Goal: Information Seeking & Learning: Learn about a topic

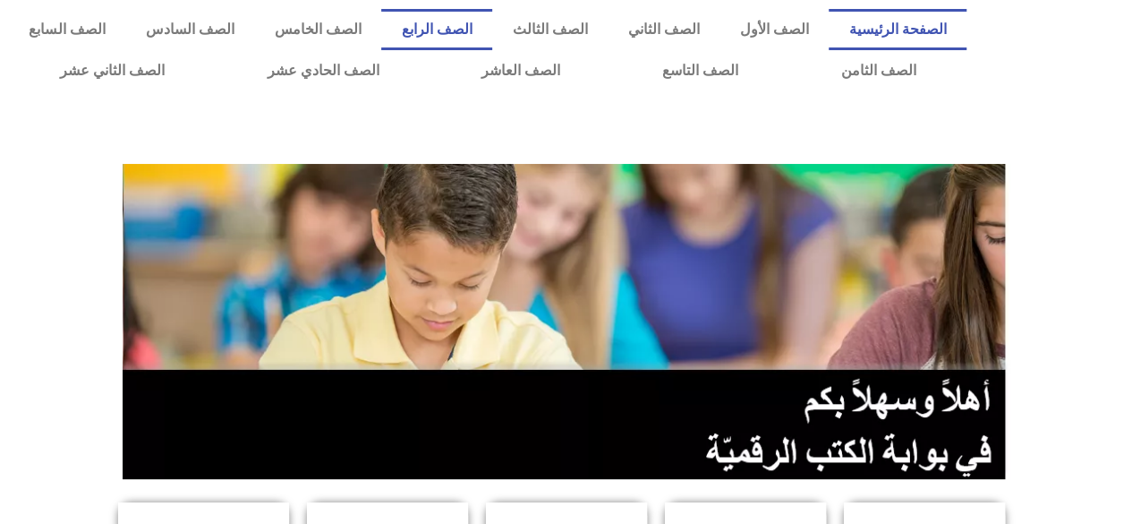
click at [492, 34] on link "الصف الرابع" at bounding box center [436, 29] width 111 height 41
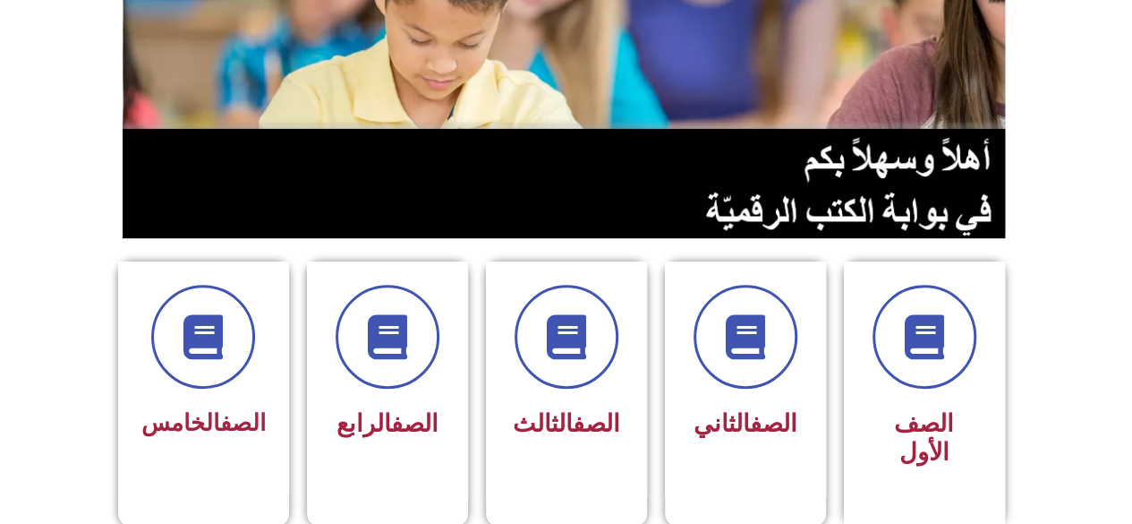
scroll to position [358, 0]
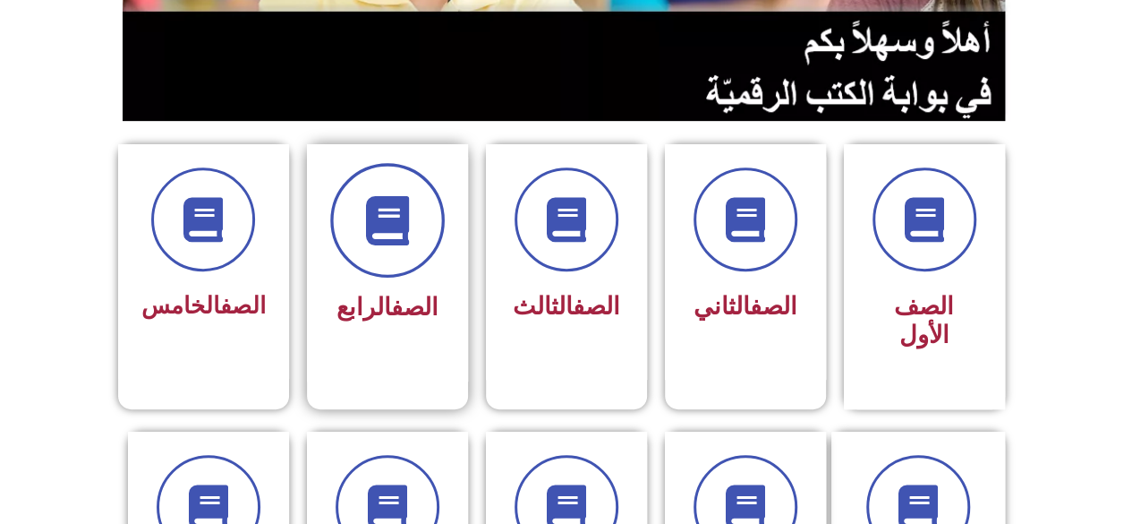
click at [410, 246] on span at bounding box center [387, 220] width 115 height 115
click at [402, 228] on icon at bounding box center [386, 220] width 49 height 49
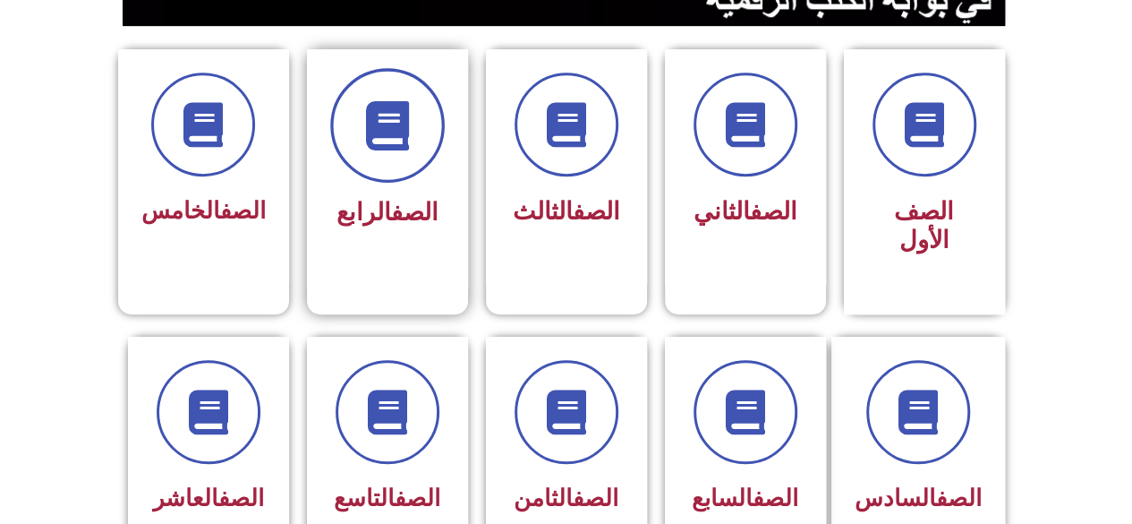
scroll to position [626, 0]
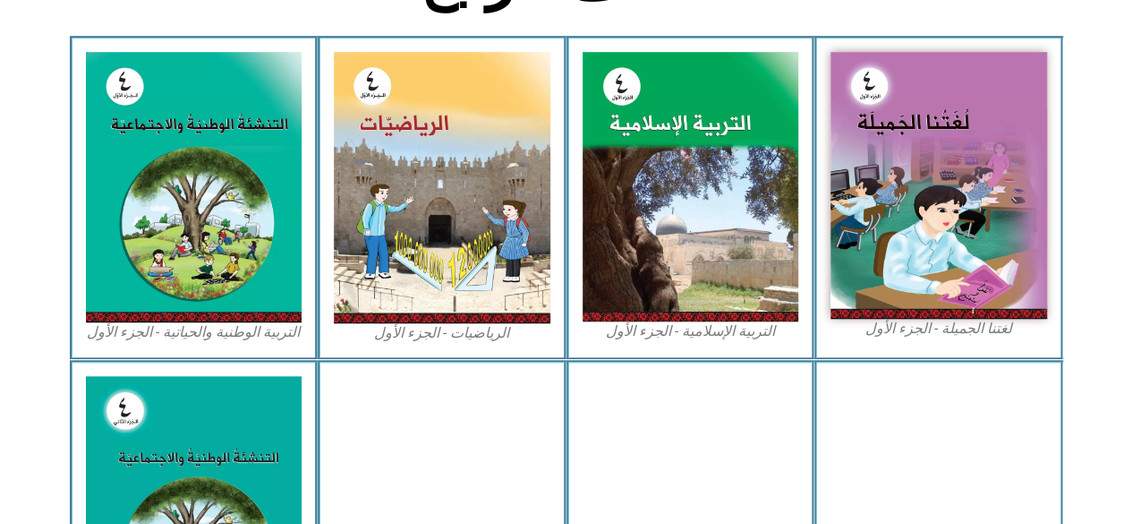
scroll to position [537, 0]
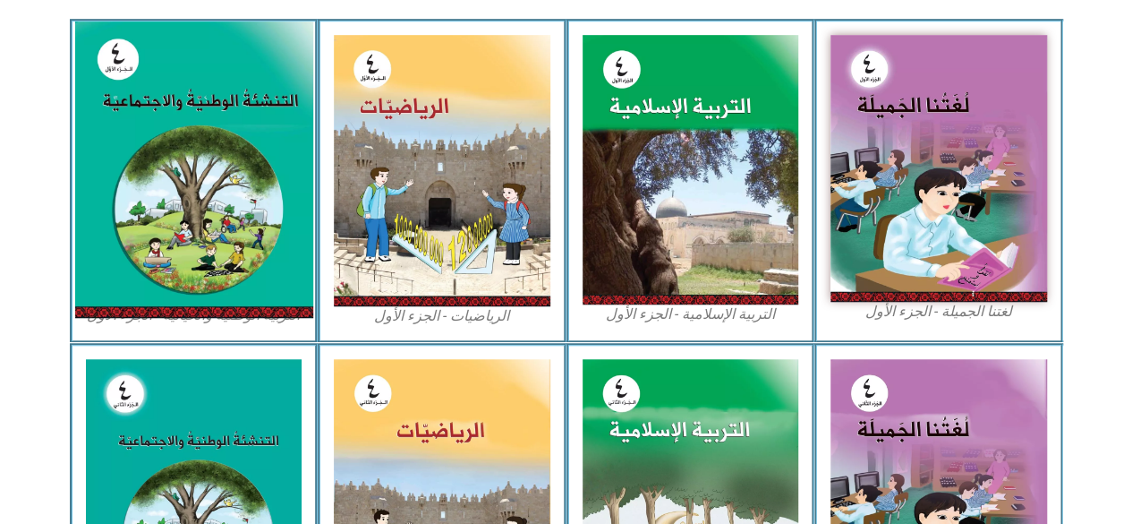
click at [263, 209] on img at bounding box center [193, 169] width 238 height 296
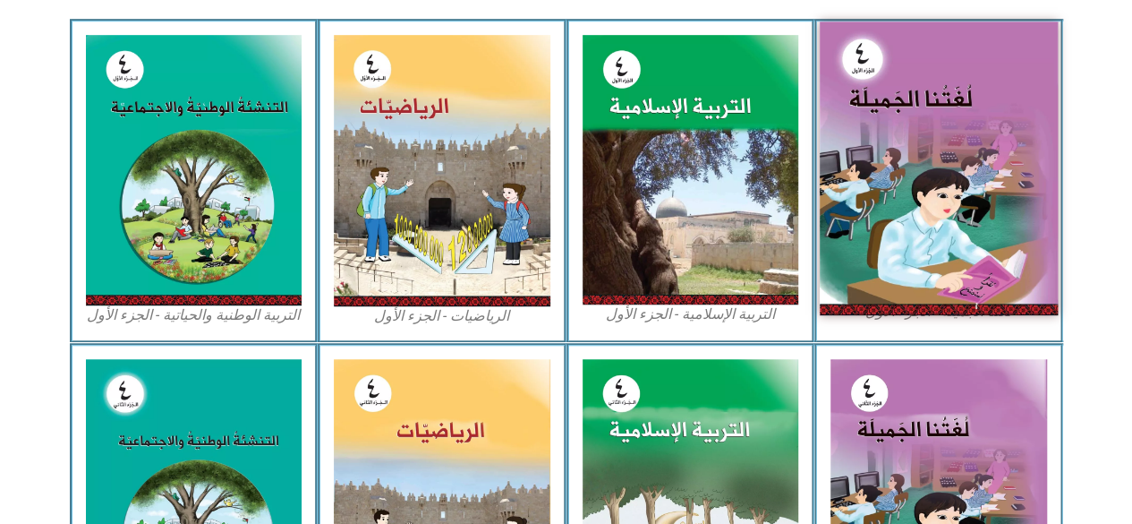
click at [939, 203] on img at bounding box center [939, 167] width 238 height 293
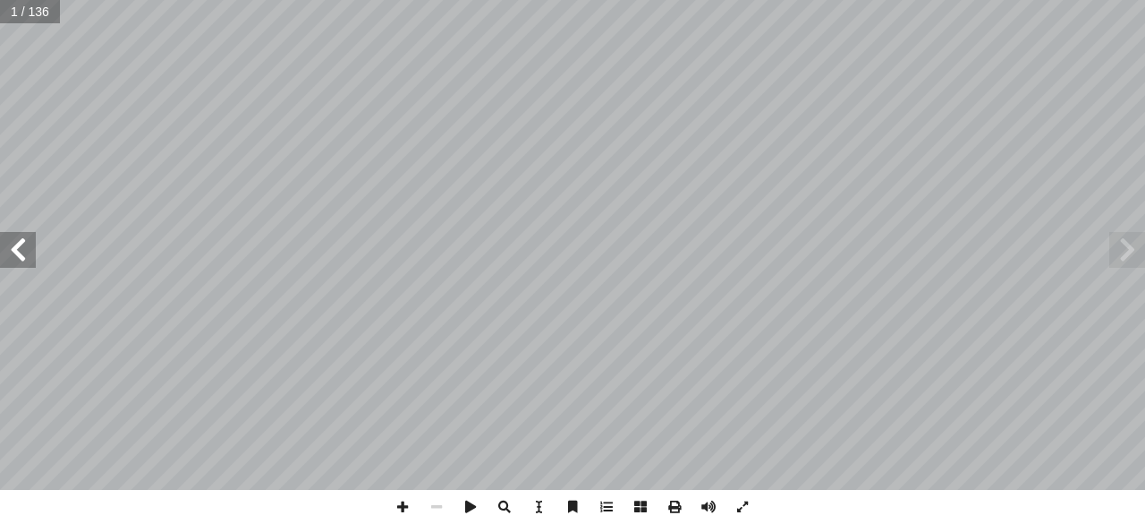
click at [25, 251] on span at bounding box center [18, 250] width 36 height 36
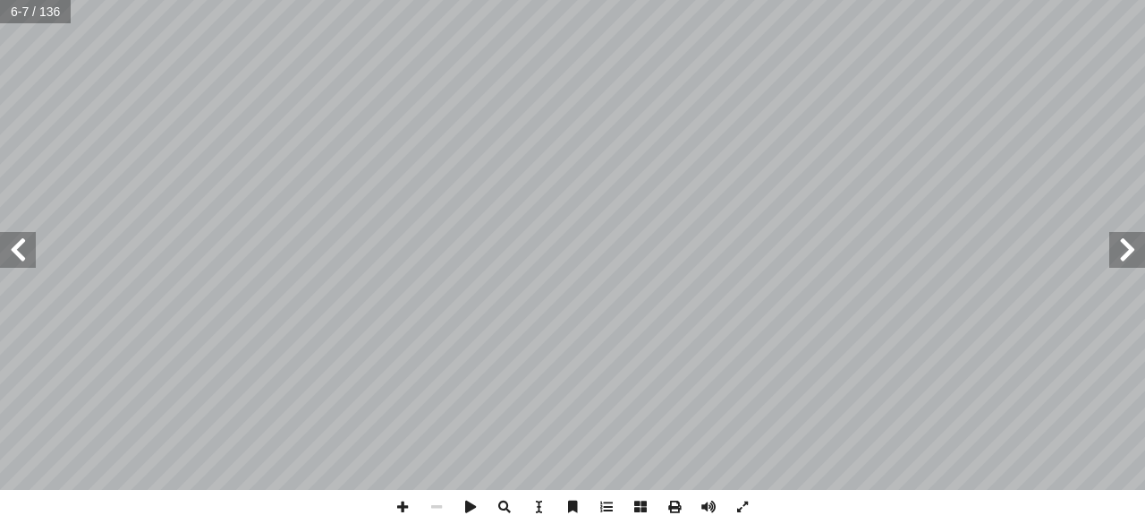
click at [25, 251] on span at bounding box center [18, 250] width 36 height 36
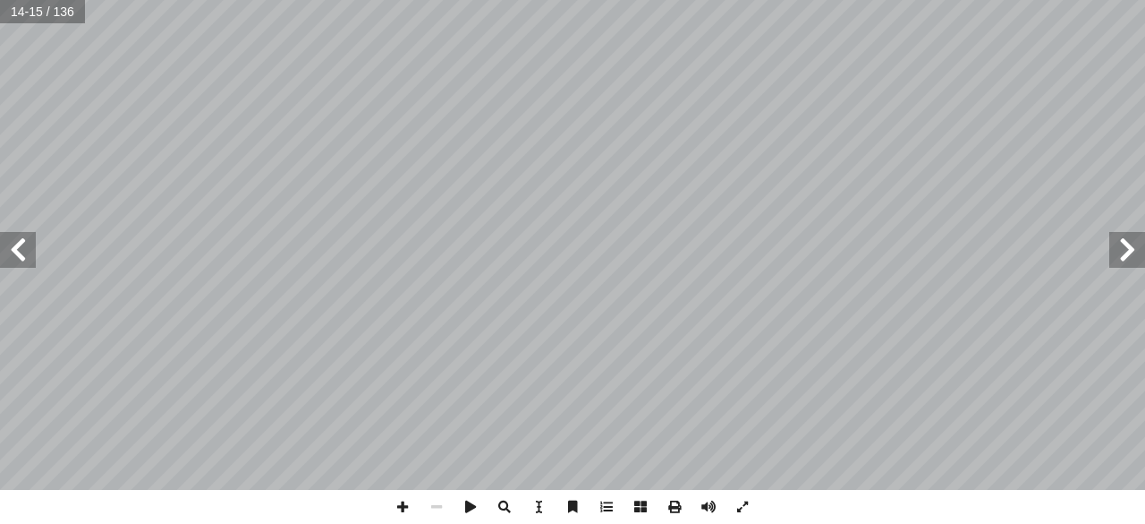
click at [25, 251] on span at bounding box center [18, 250] width 36 height 36
click at [1135, 255] on span at bounding box center [1128, 250] width 36 height 36
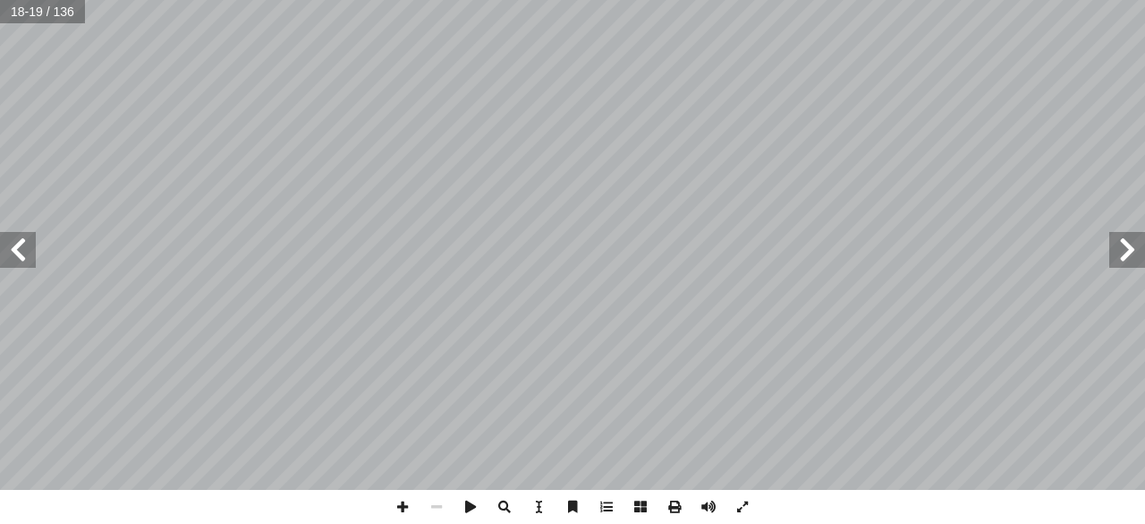
click at [22, 254] on span at bounding box center [18, 250] width 36 height 36
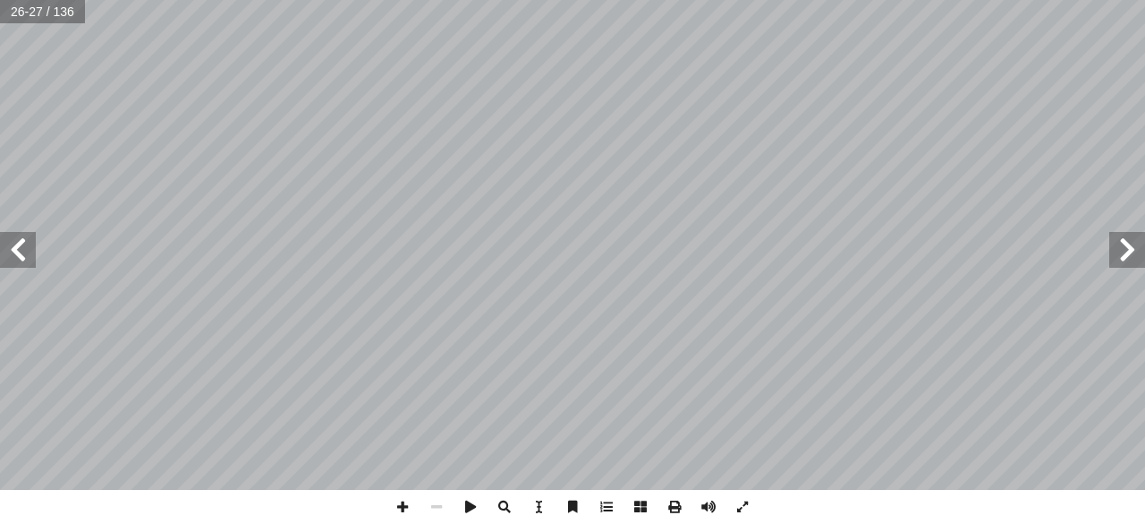
click at [22, 254] on span at bounding box center [18, 250] width 36 height 36
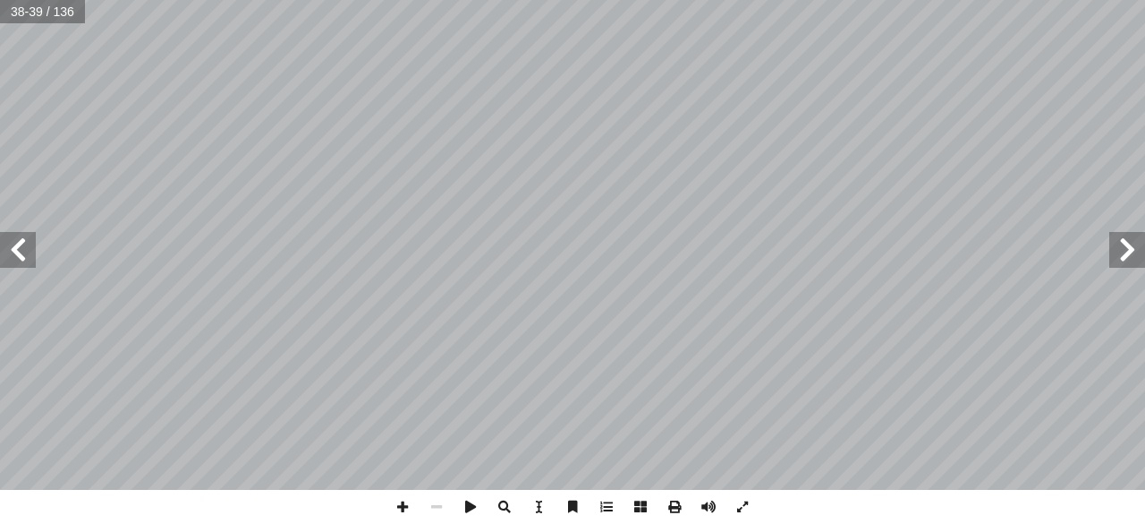
click at [22, 254] on span at bounding box center [18, 250] width 36 height 36
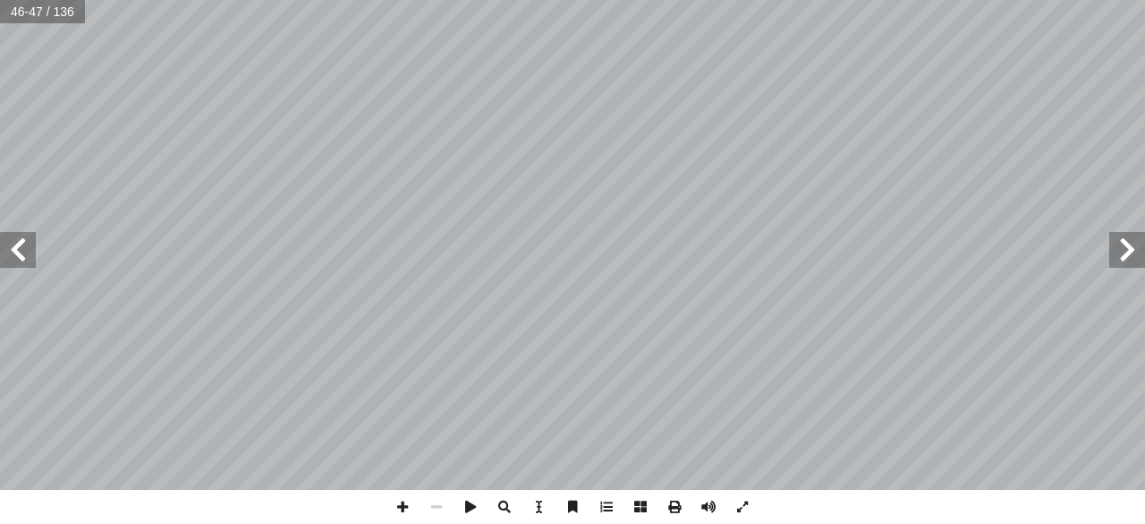
click at [22, 254] on span at bounding box center [18, 250] width 36 height 36
click at [21, 250] on span at bounding box center [18, 250] width 36 height 36
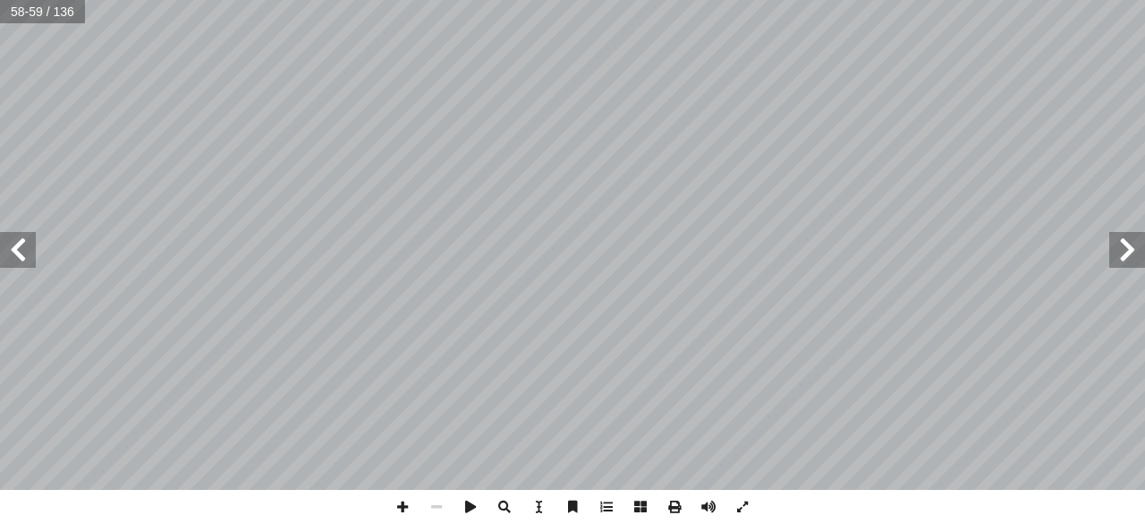
click at [1134, 257] on span at bounding box center [1128, 250] width 36 height 36
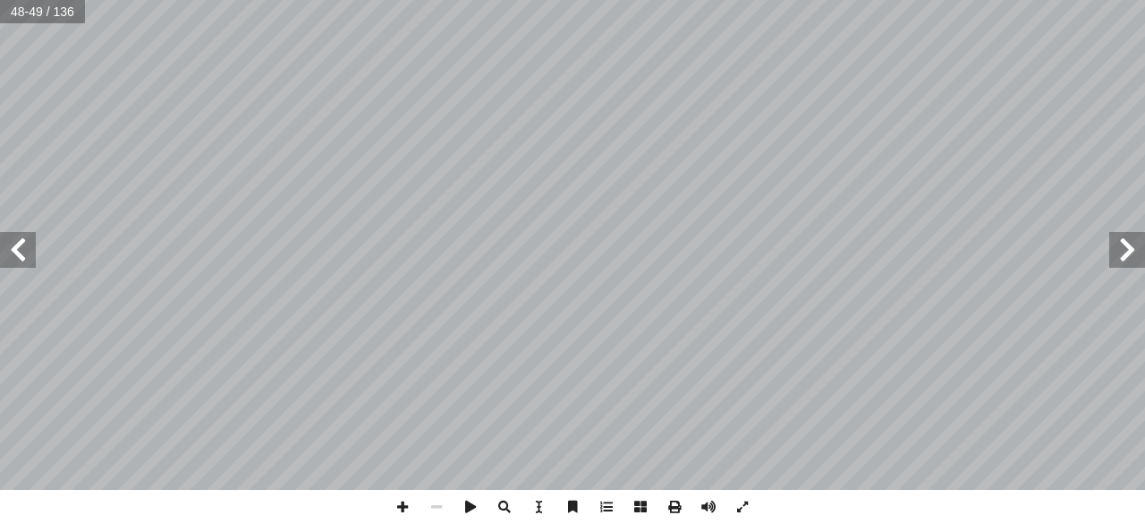
click at [1134, 257] on span at bounding box center [1128, 250] width 36 height 36
click at [1118, 252] on span at bounding box center [1128, 250] width 36 height 36
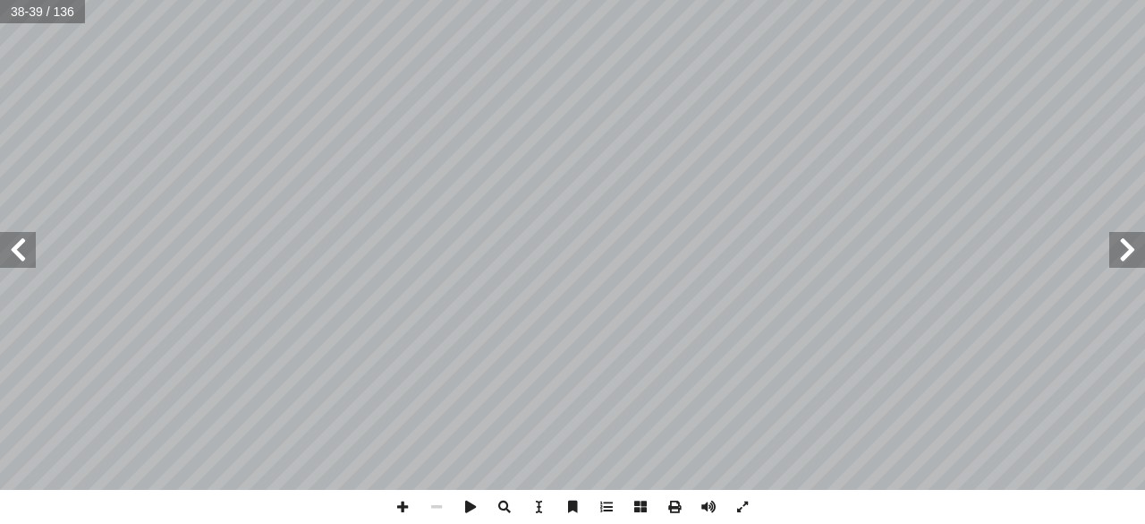
click at [14, 243] on span at bounding box center [18, 250] width 36 height 36
click at [26, 256] on span at bounding box center [18, 250] width 36 height 36
click at [1128, 251] on span at bounding box center [1128, 250] width 36 height 36
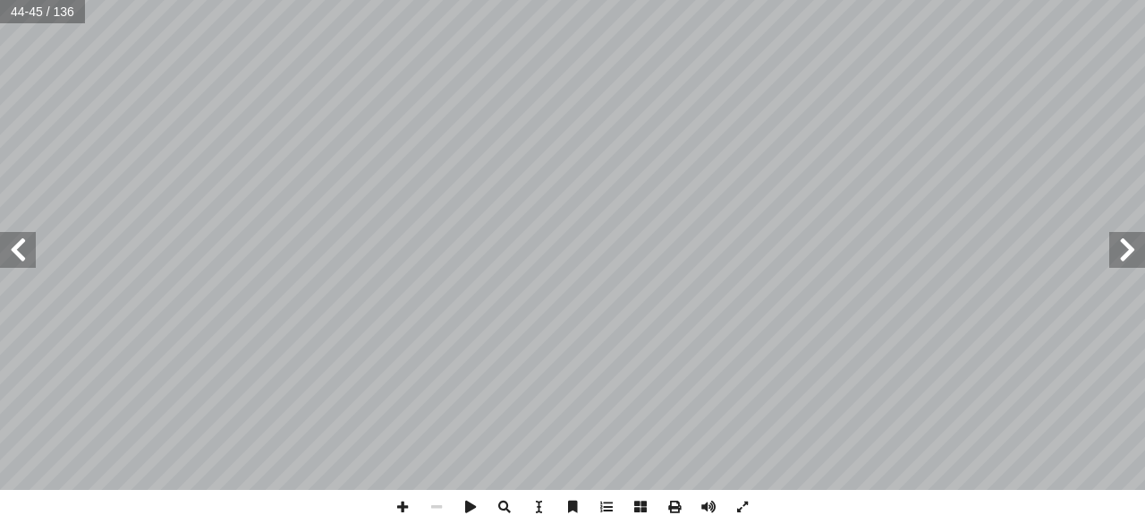
click at [1128, 251] on span at bounding box center [1128, 250] width 36 height 36
click at [16, 248] on span at bounding box center [18, 250] width 36 height 36
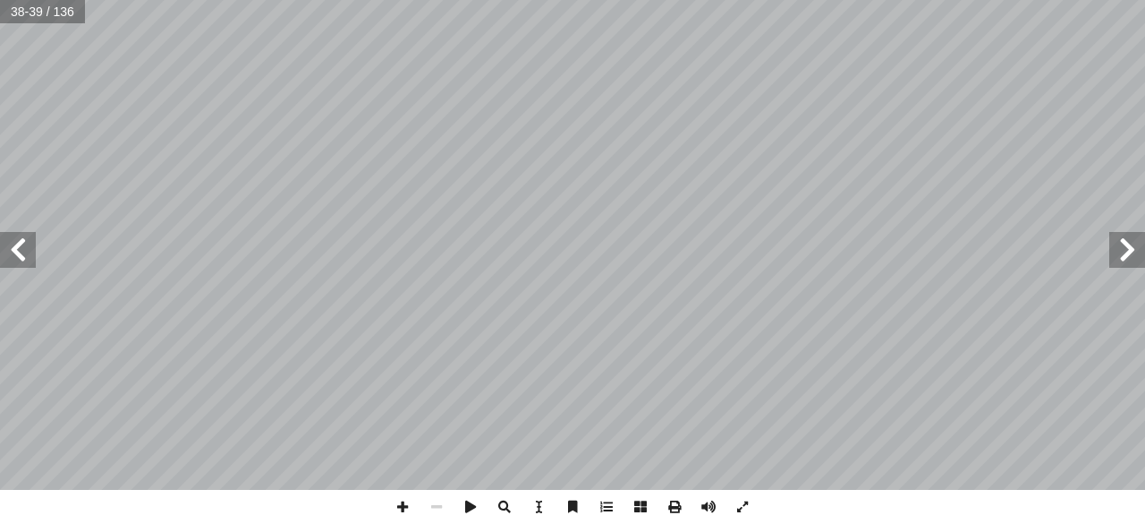
click at [16, 248] on span at bounding box center [18, 250] width 36 height 36
click at [501, 504] on span at bounding box center [505, 507] width 34 height 34
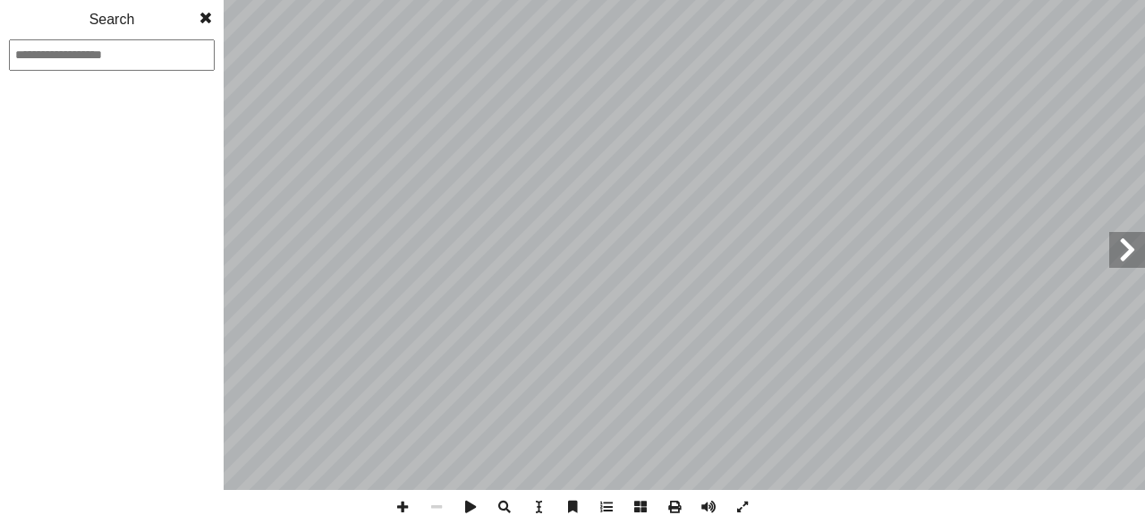
click at [501, 504] on span at bounding box center [505, 507] width 34 height 34
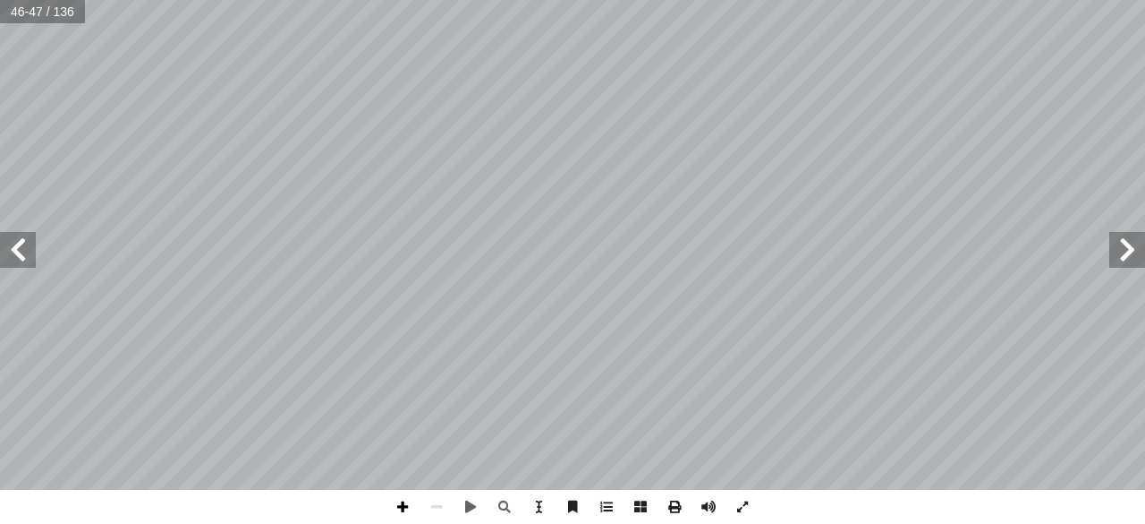
click at [403, 506] on span at bounding box center [403, 507] width 34 height 34
click at [438, 511] on span at bounding box center [437, 507] width 34 height 34
click at [436, 505] on span at bounding box center [437, 507] width 34 height 34
click at [21, 250] on span at bounding box center [18, 250] width 36 height 36
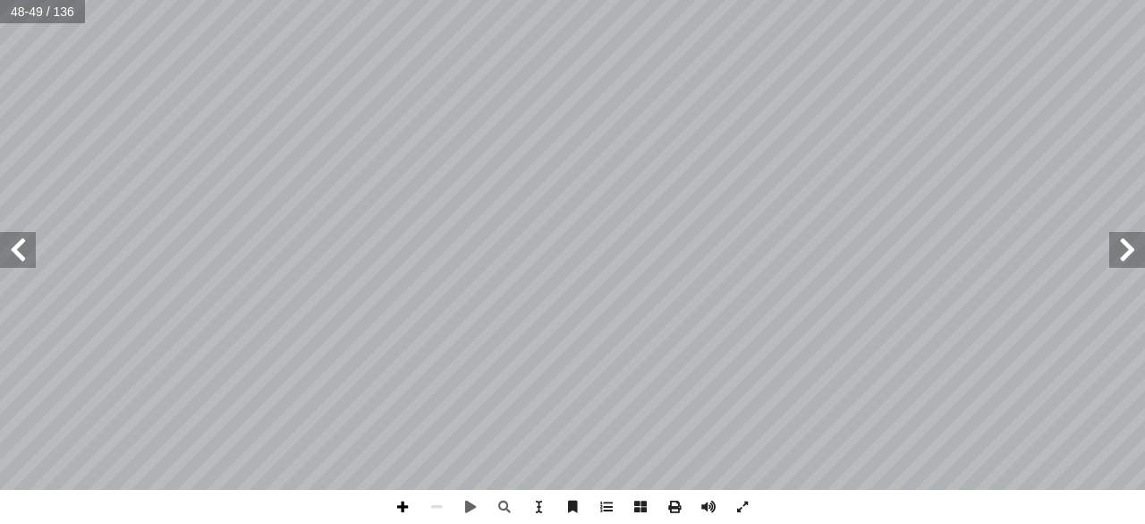
click at [399, 504] on span at bounding box center [403, 507] width 34 height 34
click at [435, 508] on span at bounding box center [437, 507] width 34 height 34
click at [17, 250] on span at bounding box center [18, 250] width 36 height 36
click at [25, 249] on span at bounding box center [18, 250] width 36 height 36
click at [21, 253] on span at bounding box center [18, 250] width 36 height 36
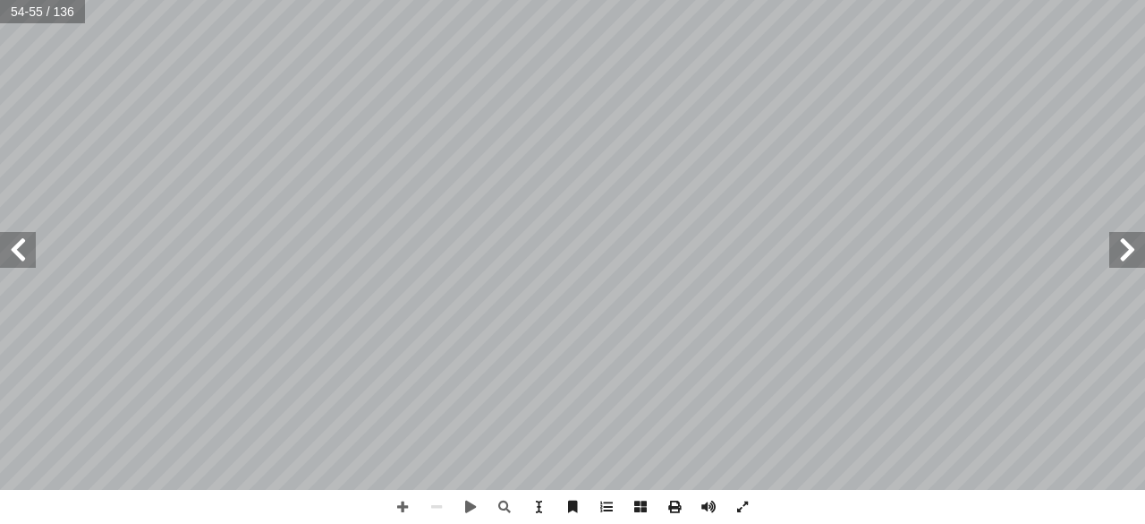
click at [21, 253] on span at bounding box center [18, 250] width 36 height 36
click at [400, 507] on span at bounding box center [403, 507] width 34 height 34
click at [21, 260] on span at bounding box center [18, 250] width 36 height 36
click at [439, 507] on span at bounding box center [437, 507] width 34 height 34
click at [26, 259] on span at bounding box center [18, 250] width 36 height 36
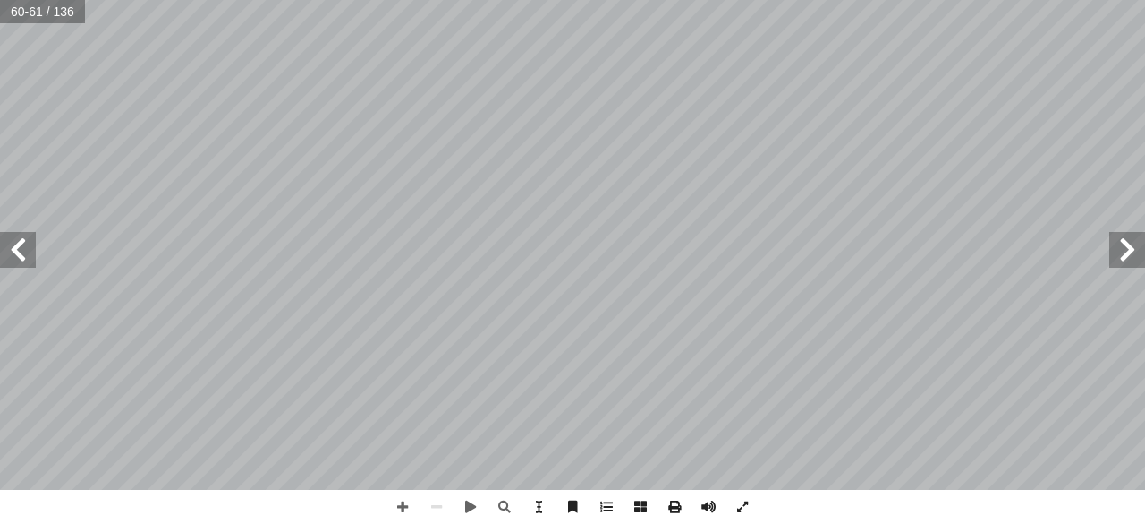
click at [18, 246] on span at bounding box center [18, 250] width 36 height 36
click at [1134, 259] on span at bounding box center [1128, 250] width 36 height 36
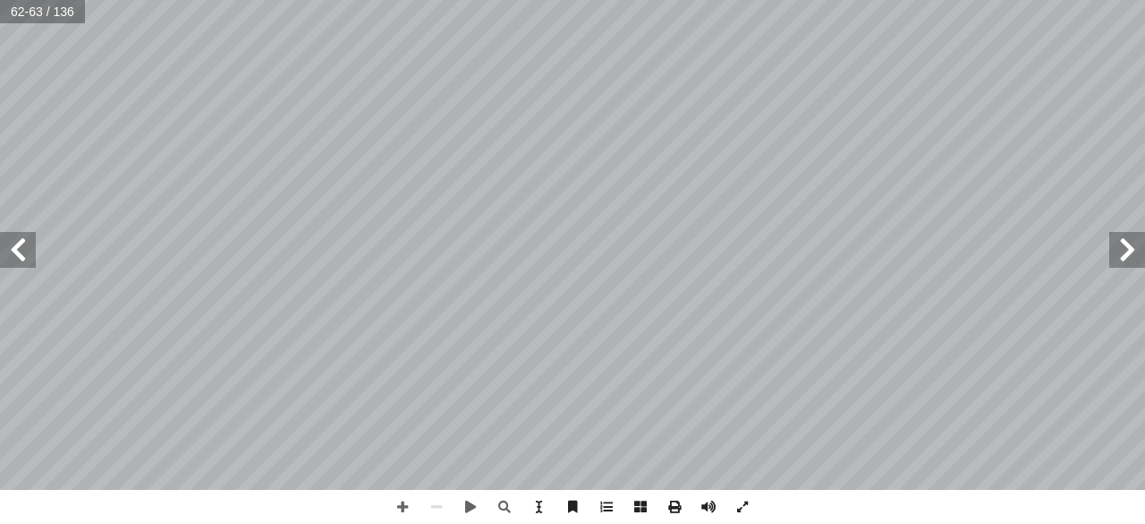
click at [1134, 259] on span at bounding box center [1128, 250] width 36 height 36
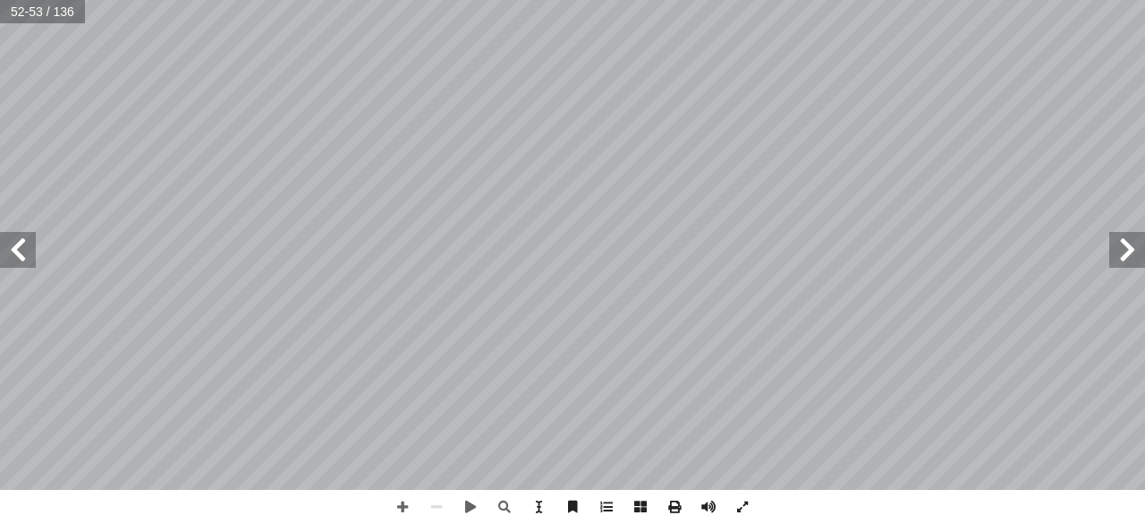
click at [1134, 259] on span at bounding box center [1128, 250] width 36 height 36
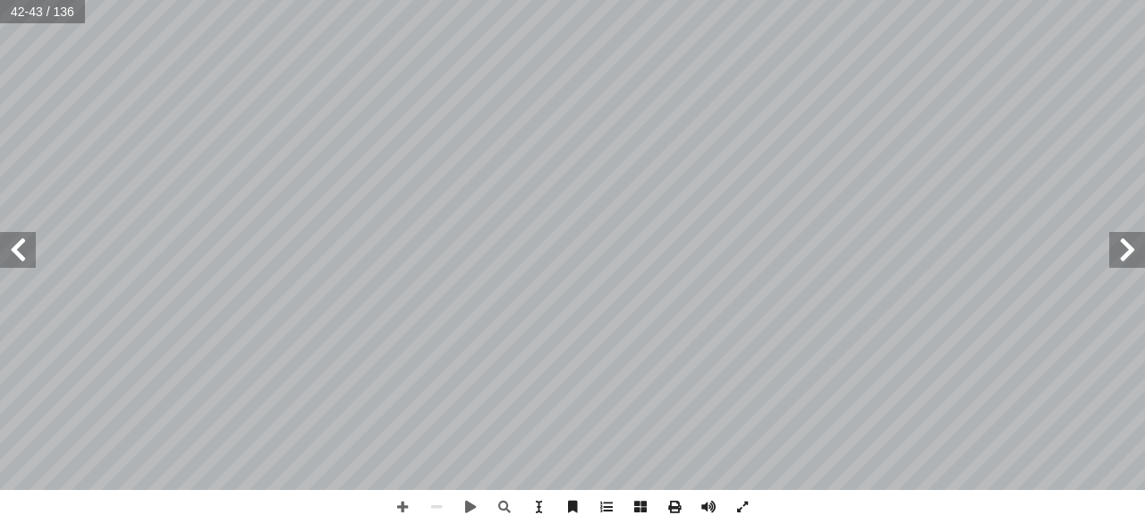
click at [1134, 259] on span at bounding box center [1128, 250] width 36 height 36
click at [404, 502] on span at bounding box center [403, 507] width 34 height 34
click at [436, 507] on span at bounding box center [437, 507] width 34 height 34
click at [1126, 258] on span at bounding box center [1128, 250] width 36 height 36
click at [398, 502] on span at bounding box center [403, 507] width 34 height 34
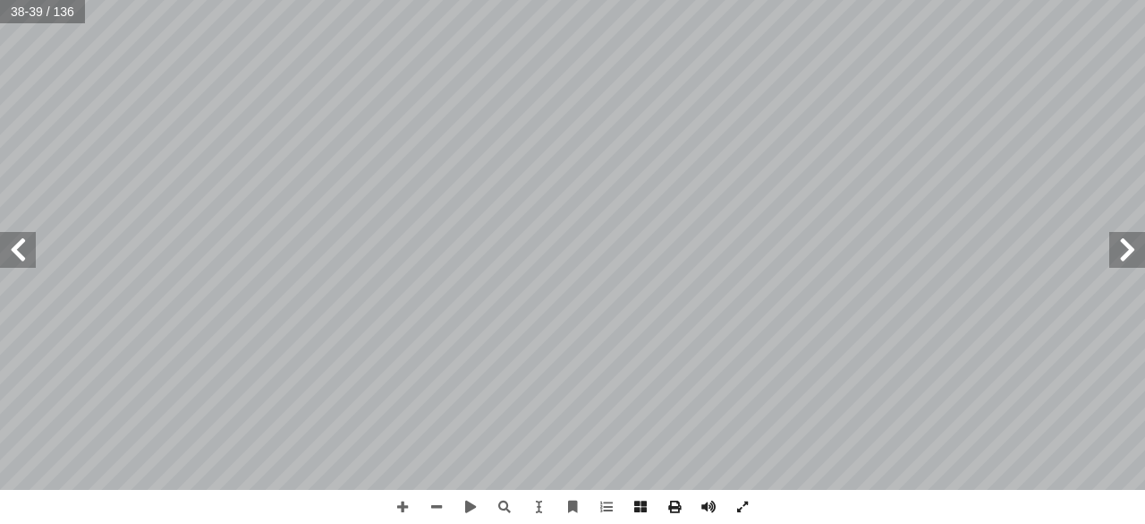
click at [999, 507] on div "٢ ة َّ ي ِ لام ْ س ِ إ ا و ٌ ة َّ ي ِ ب َ ر َ ع ُ طين ْ س َ ل ِ ف لى: َ يكونوا …" at bounding box center [572, 262] width 1145 height 524
click at [1130, 257] on span at bounding box center [1128, 250] width 36 height 36
click at [437, 504] on span at bounding box center [437, 507] width 34 height 34
click at [1126, 247] on span at bounding box center [1128, 250] width 36 height 36
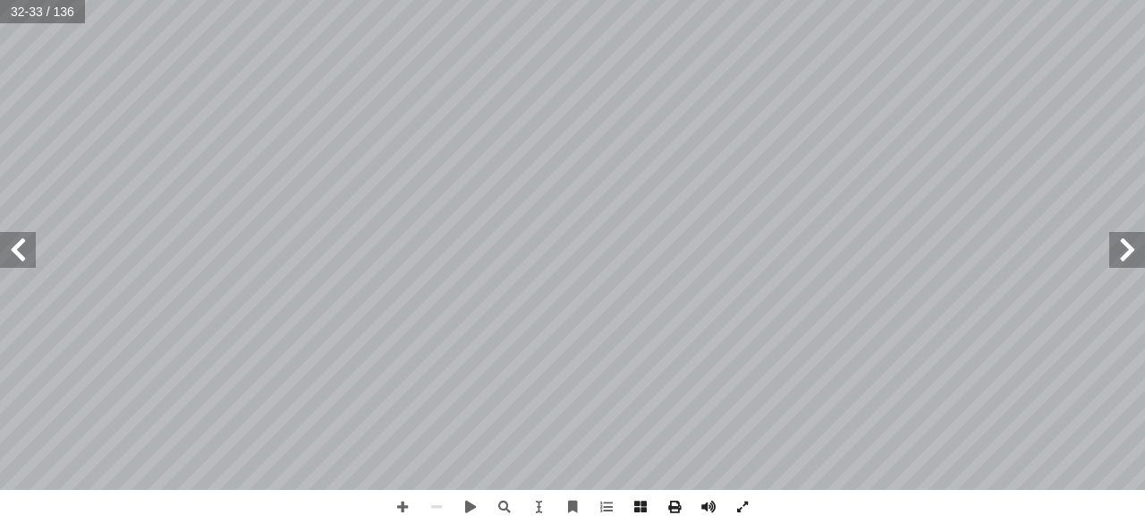
click at [23, 248] on span at bounding box center [18, 250] width 36 height 36
click at [396, 504] on span at bounding box center [403, 507] width 34 height 34
click at [438, 510] on span at bounding box center [437, 507] width 34 height 34
click at [399, 502] on span at bounding box center [403, 507] width 34 height 34
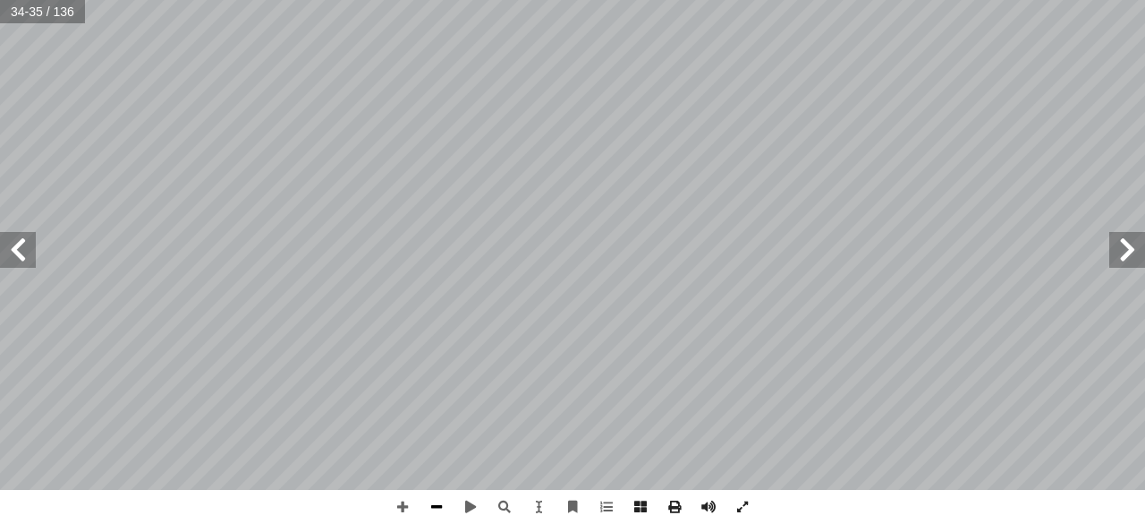
click at [433, 502] on span at bounding box center [437, 507] width 34 height 34
click at [1126, 257] on span at bounding box center [1128, 250] width 36 height 36
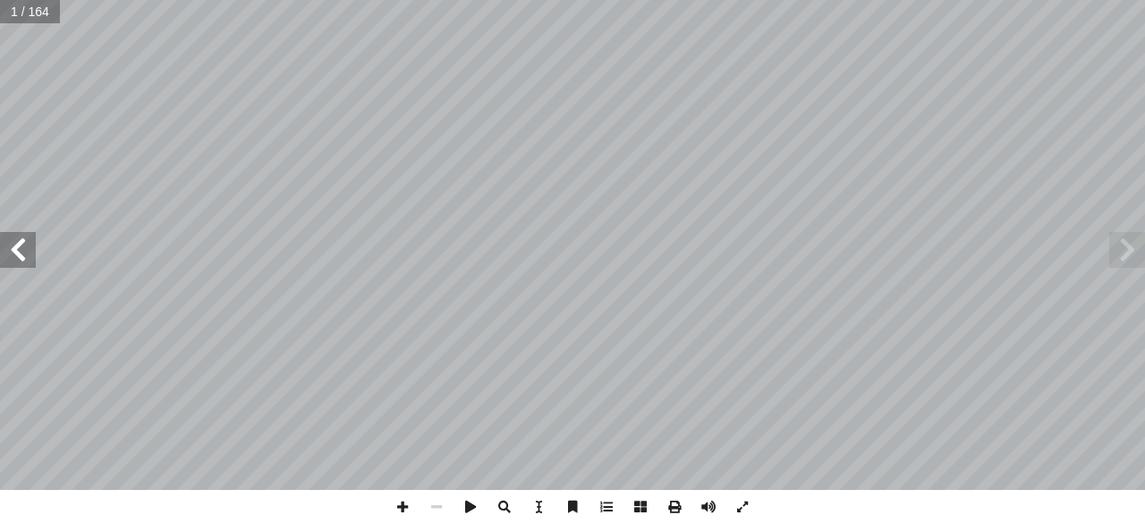
click at [22, 266] on span at bounding box center [18, 250] width 36 height 36
click at [20, 260] on span at bounding box center [18, 250] width 36 height 36
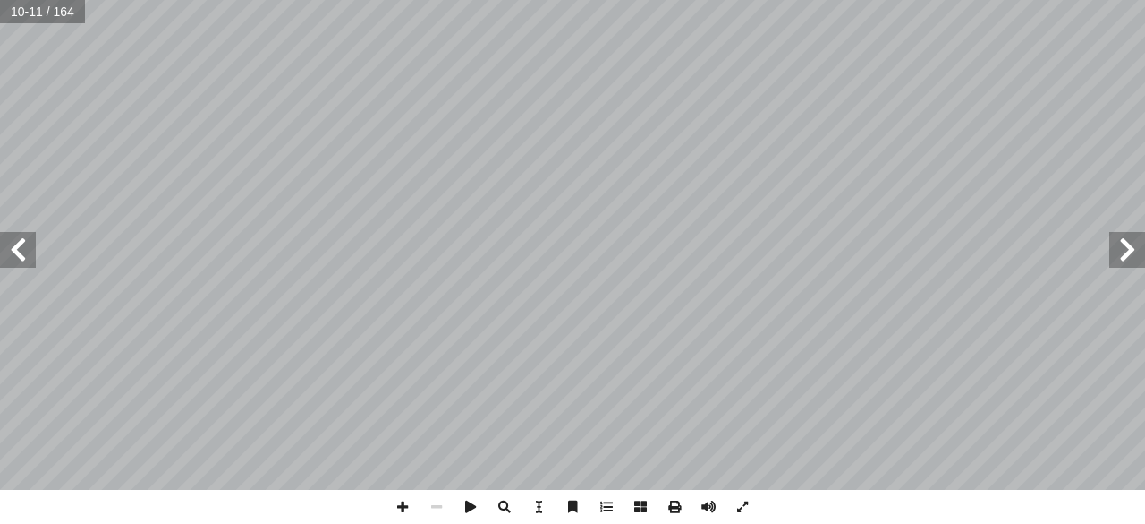
click at [20, 260] on span at bounding box center [18, 250] width 36 height 36
click at [1136, 256] on span at bounding box center [1128, 250] width 36 height 36
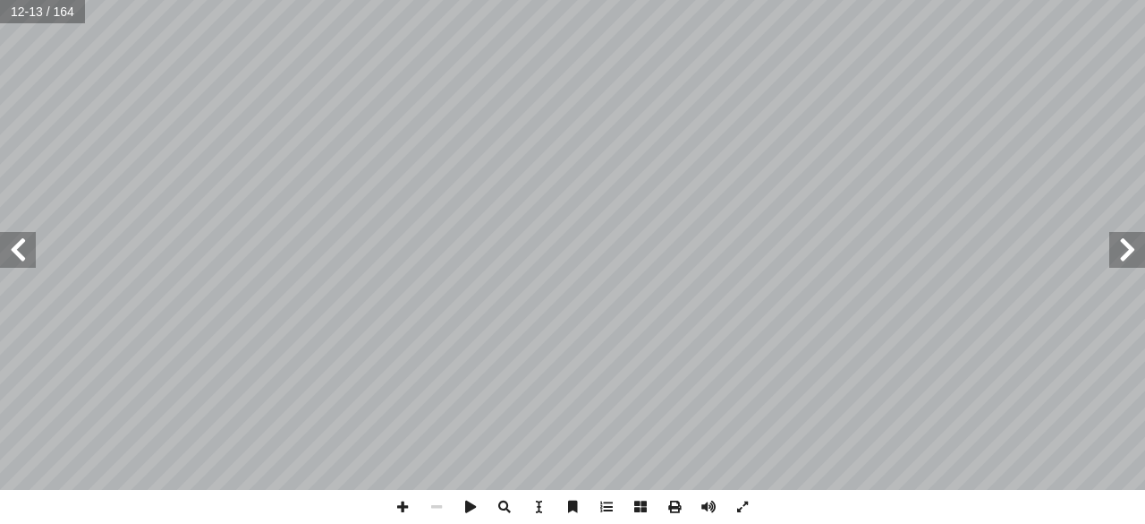
click at [1136, 256] on span at bounding box center [1128, 250] width 36 height 36
click at [21, 257] on span at bounding box center [18, 250] width 36 height 36
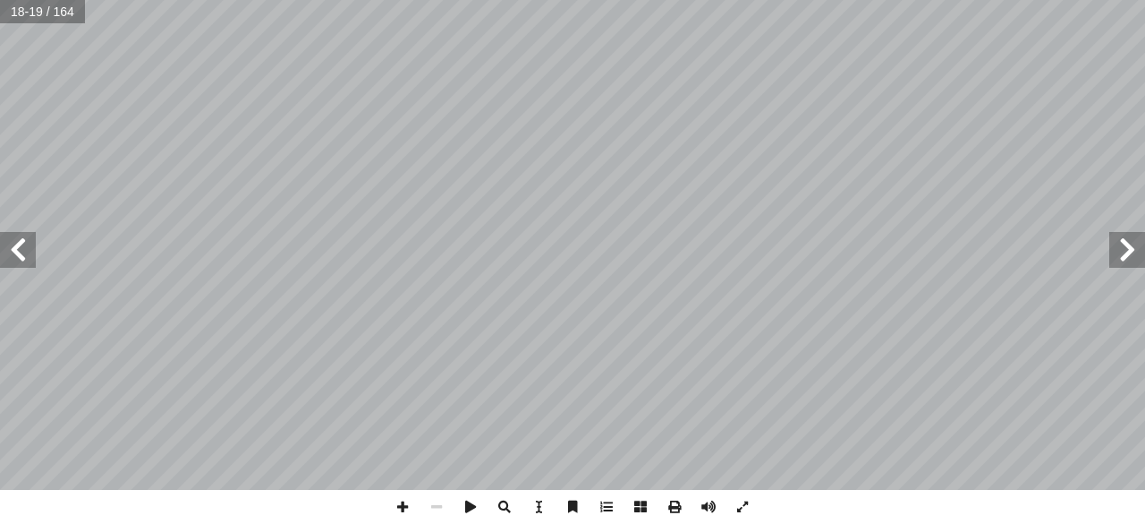
click at [21, 257] on span at bounding box center [18, 250] width 36 height 36
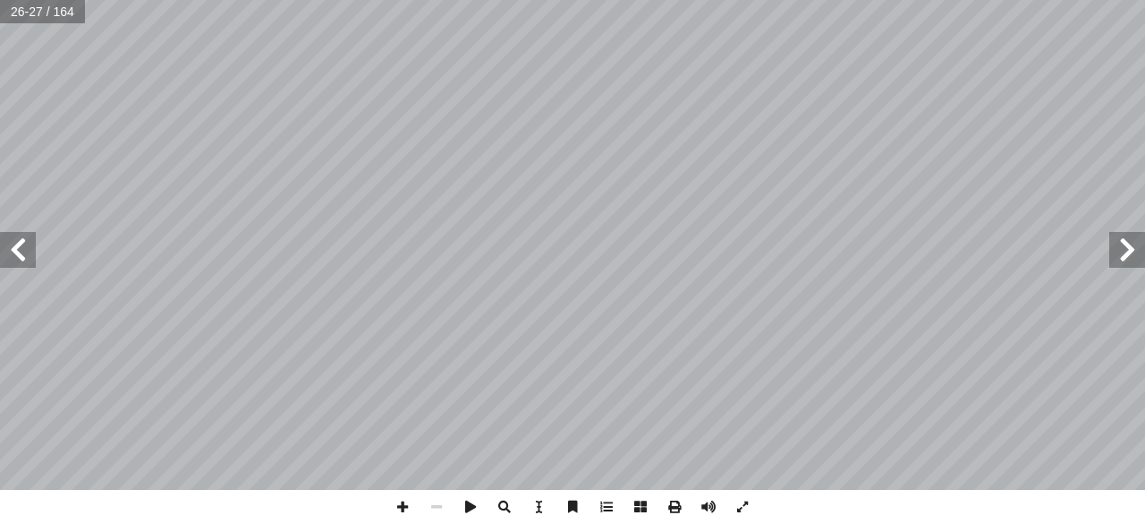
click at [21, 257] on span at bounding box center [18, 250] width 36 height 36
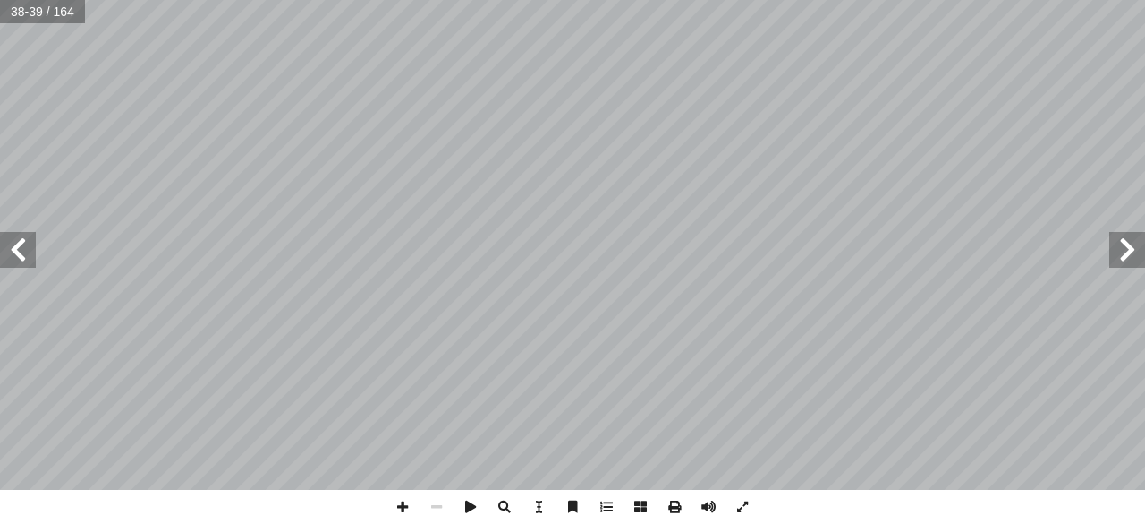
click at [21, 257] on span at bounding box center [18, 250] width 36 height 36
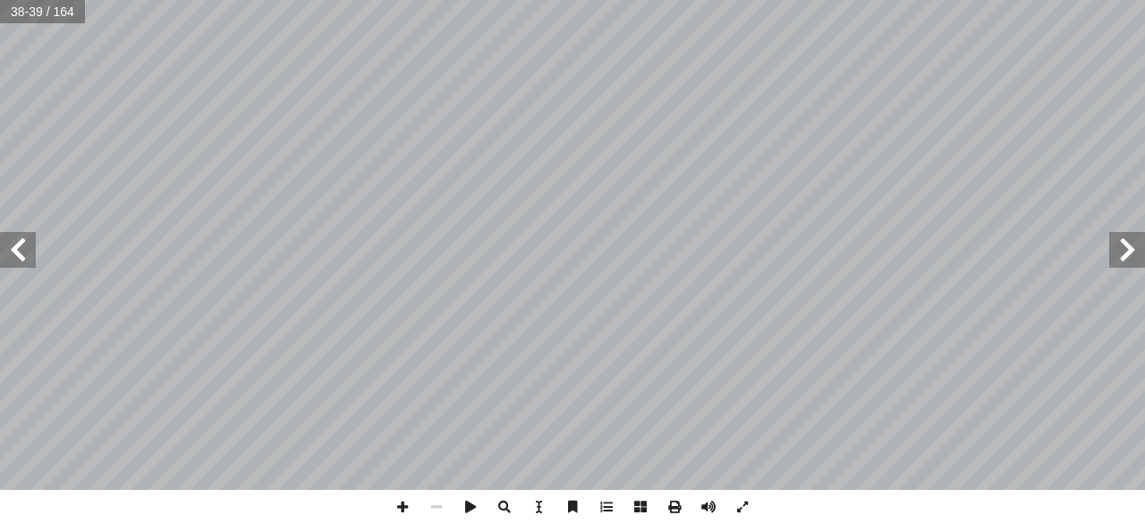
click at [21, 257] on span at bounding box center [18, 250] width 36 height 36
click at [1119, 251] on span at bounding box center [1128, 250] width 36 height 36
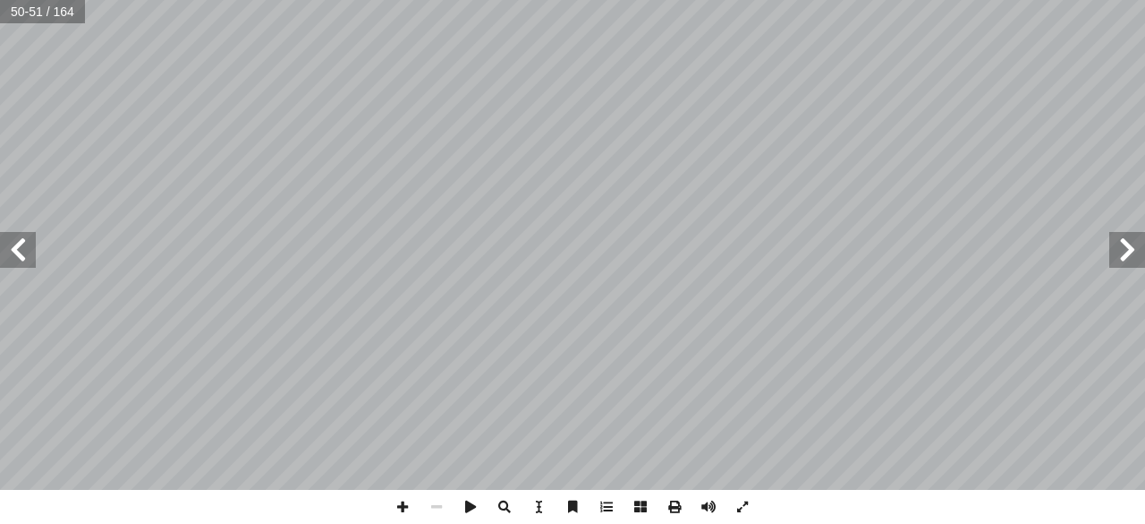
click at [1119, 251] on span at bounding box center [1128, 250] width 36 height 36
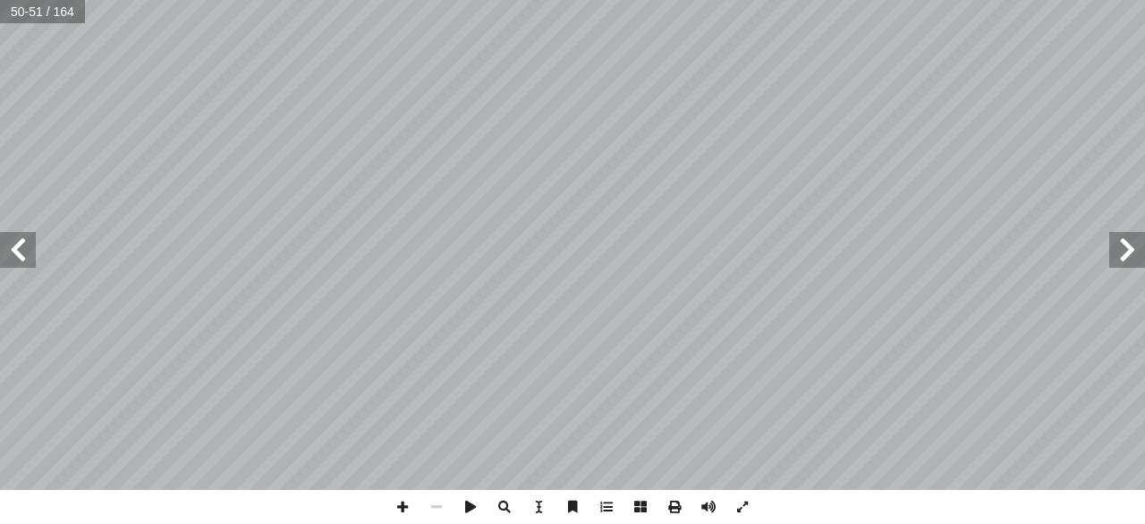
click at [1119, 251] on span at bounding box center [1128, 250] width 36 height 36
click at [606, 506] on span at bounding box center [607, 507] width 34 height 34
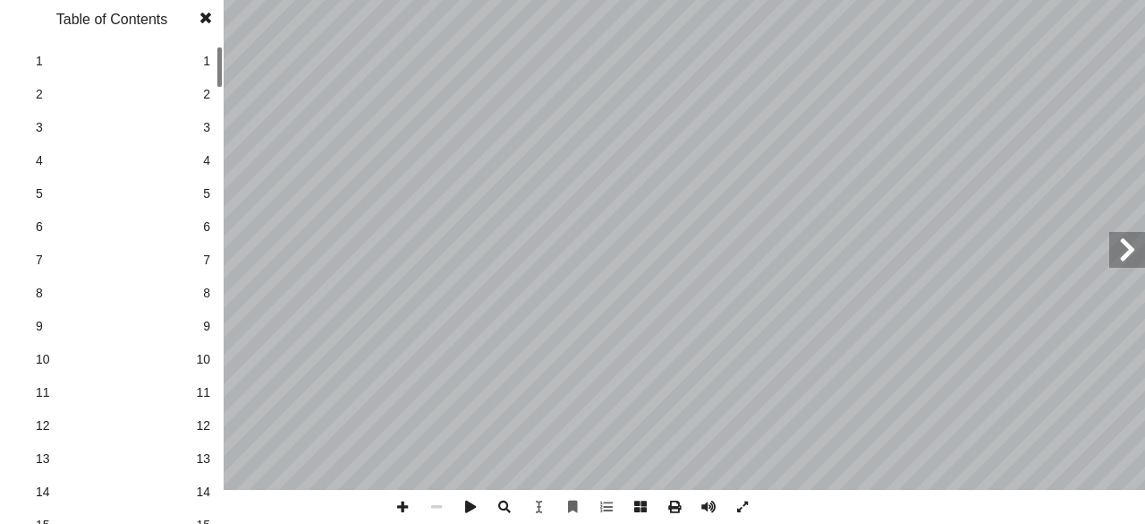
click at [200, 58] on link "1 1" at bounding box center [109, 61] width 201 height 33
click at [209, 96] on span "2" at bounding box center [206, 94] width 7 height 19
click at [202, 129] on link "3 3" at bounding box center [109, 127] width 201 height 33
click at [209, 126] on span "3" at bounding box center [206, 127] width 7 height 19
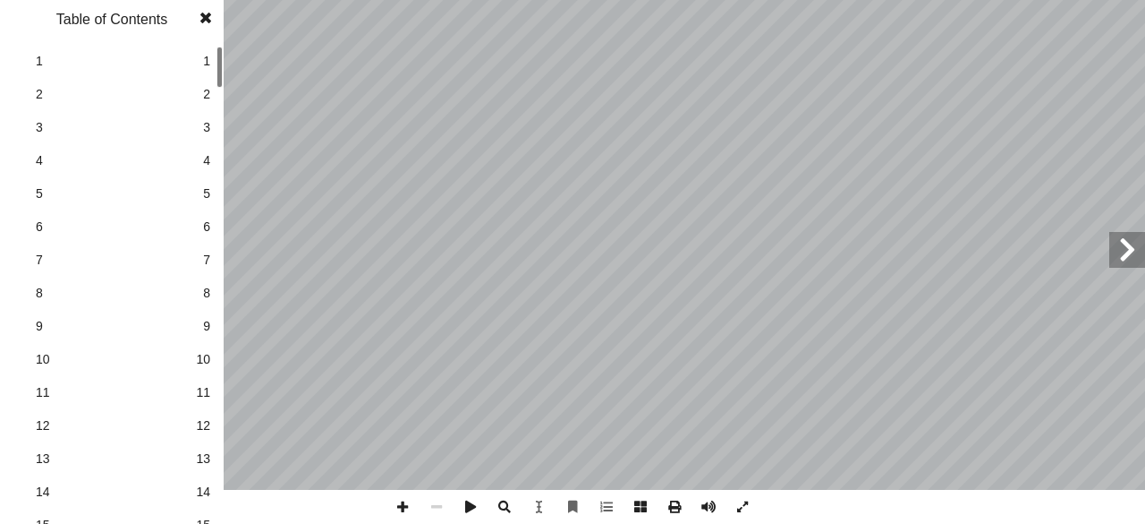
click at [206, 128] on span "3" at bounding box center [206, 127] width 7 height 19
click at [206, 124] on span "3" at bounding box center [206, 127] width 7 height 19
click at [43, 122] on span "3" at bounding box center [112, 127] width 152 height 19
click at [208, 126] on span "3" at bounding box center [206, 127] width 7 height 19
click at [1126, 253] on span at bounding box center [1128, 250] width 36 height 36
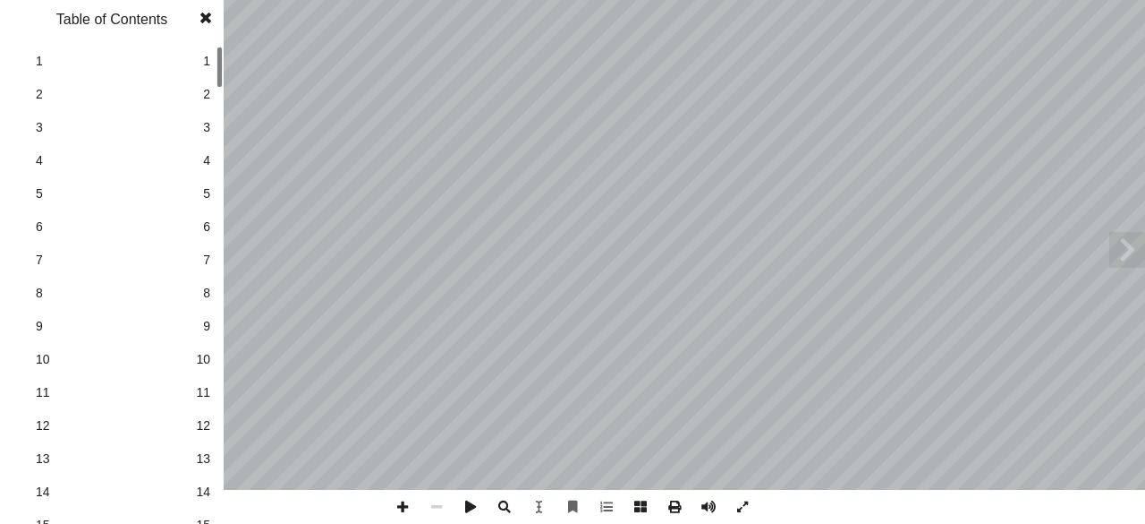
click at [204, 14] on span at bounding box center [206, 18] width 32 height 36
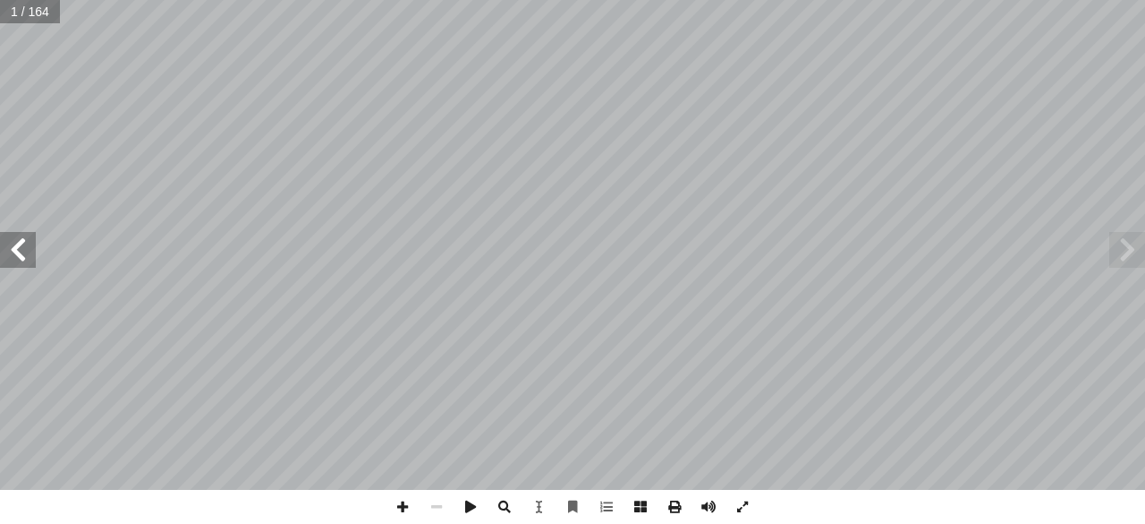
click at [23, 253] on span at bounding box center [18, 250] width 36 height 36
click at [20, 250] on span at bounding box center [18, 250] width 36 height 36
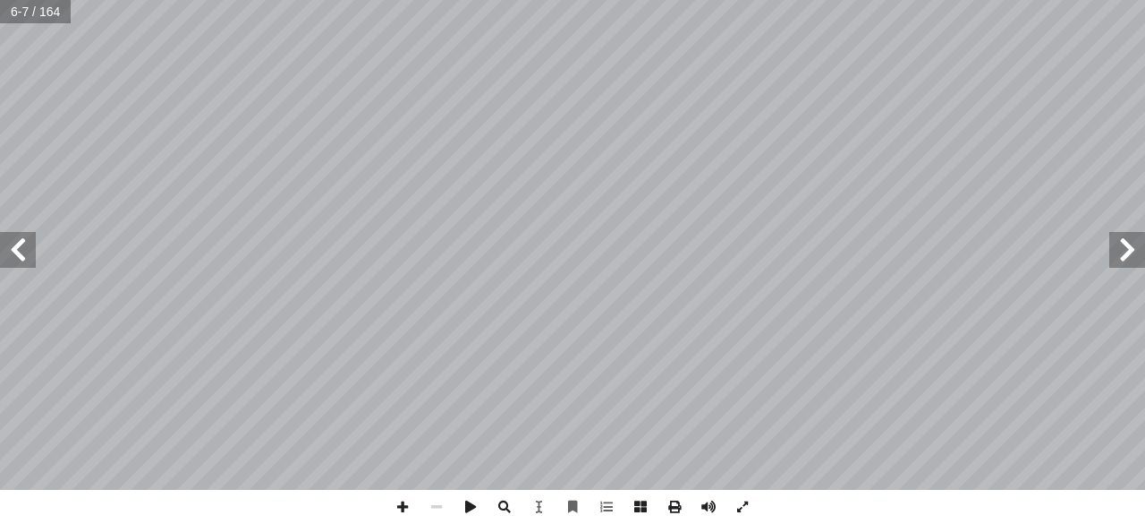
click at [20, 250] on span at bounding box center [18, 250] width 36 height 36
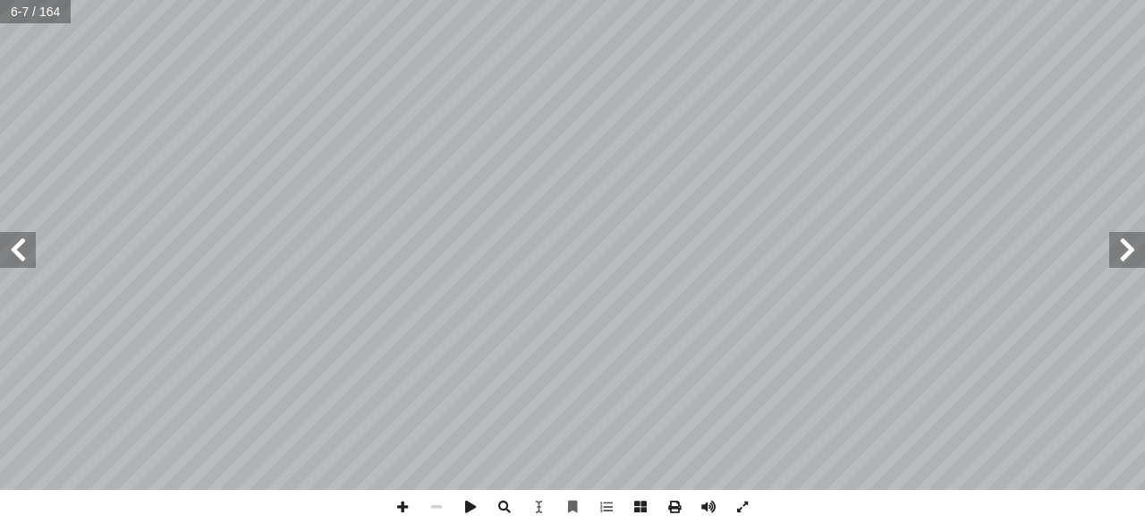
click at [20, 250] on span at bounding box center [18, 250] width 36 height 36
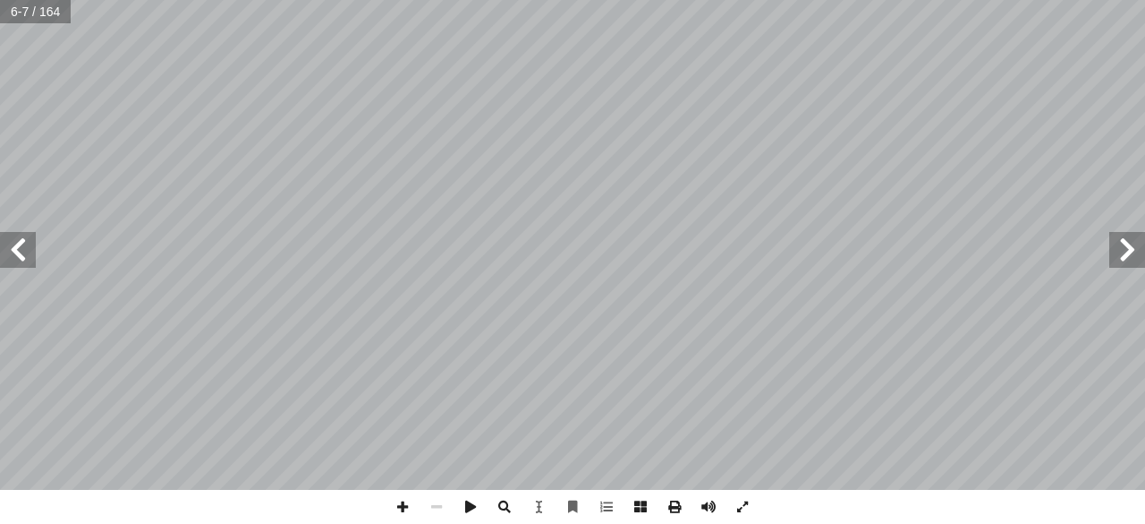
click at [20, 250] on span at bounding box center [18, 250] width 36 height 36
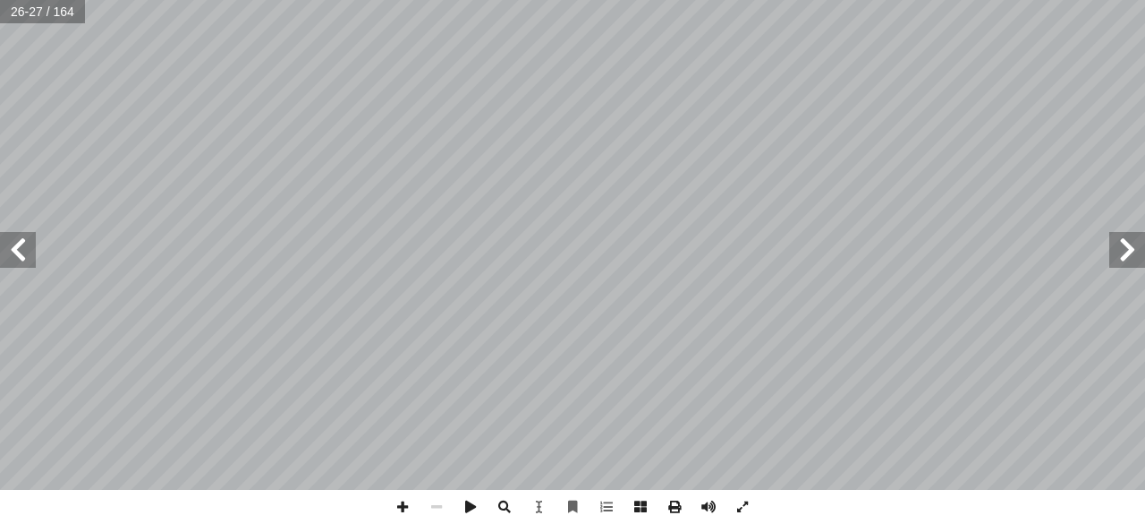
click at [20, 250] on span at bounding box center [18, 250] width 36 height 36
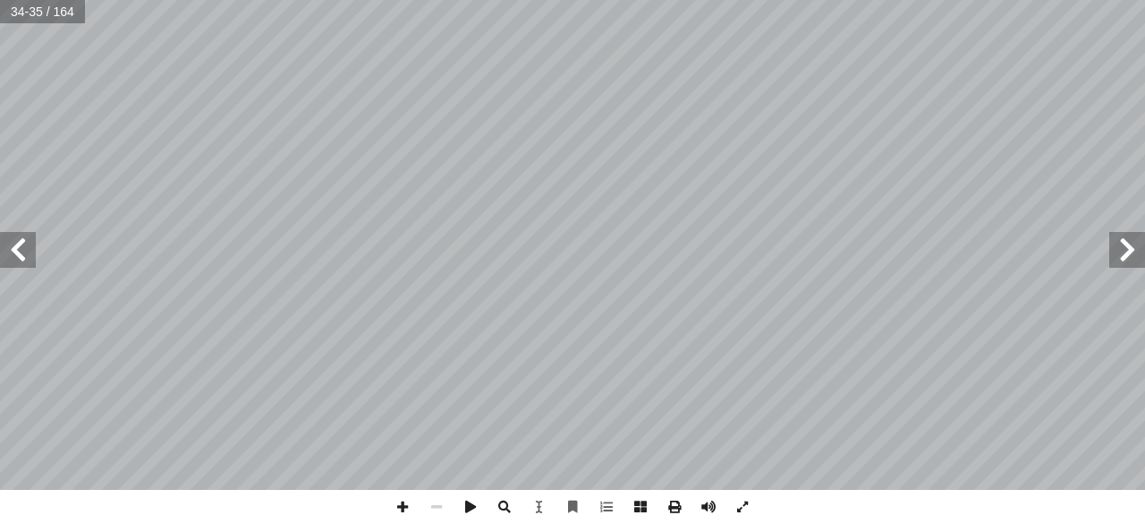
click at [20, 250] on span at bounding box center [18, 250] width 36 height 36
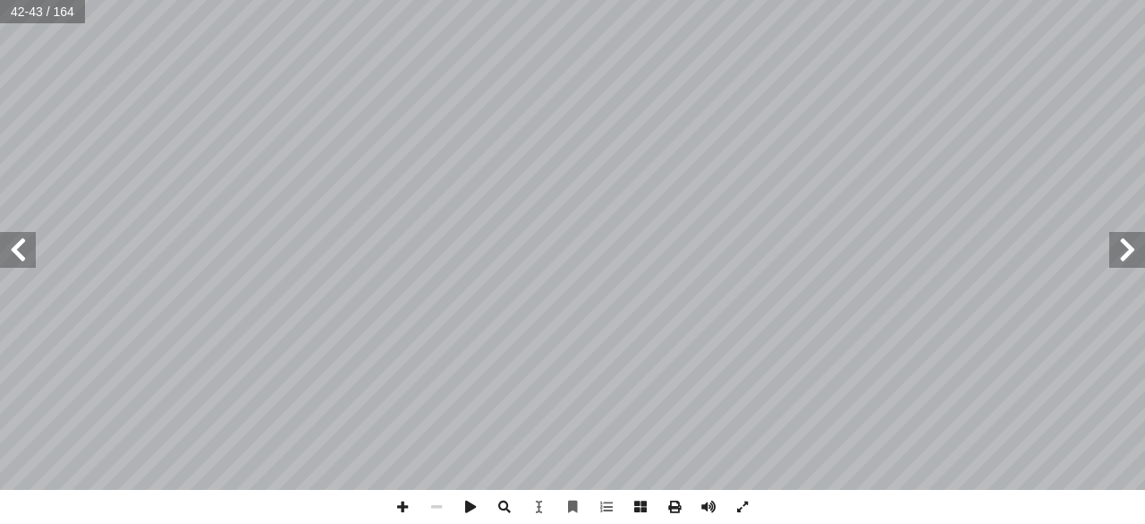
click at [20, 250] on span at bounding box center [18, 250] width 36 height 36
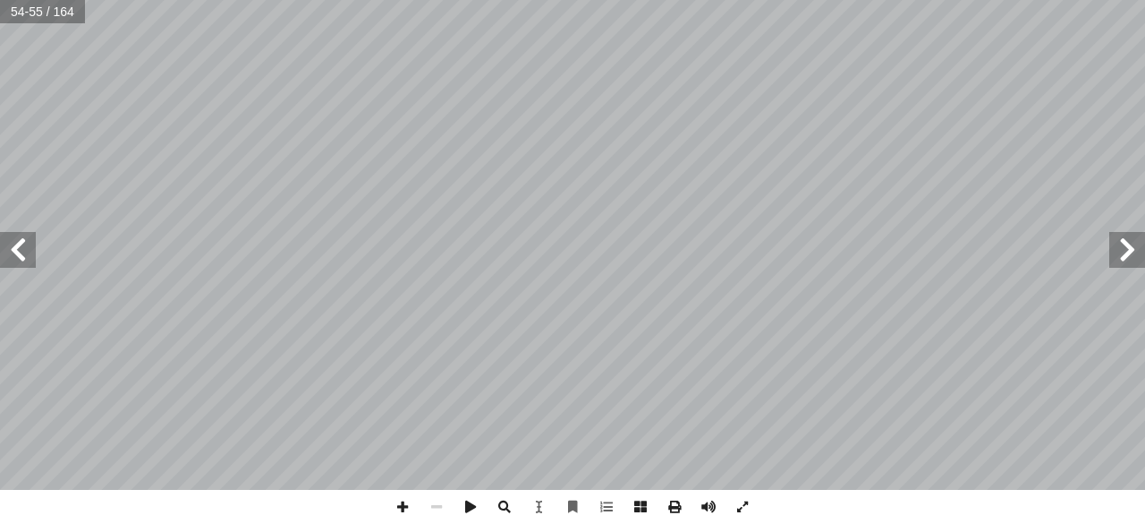
click at [20, 250] on span at bounding box center [18, 250] width 36 height 36
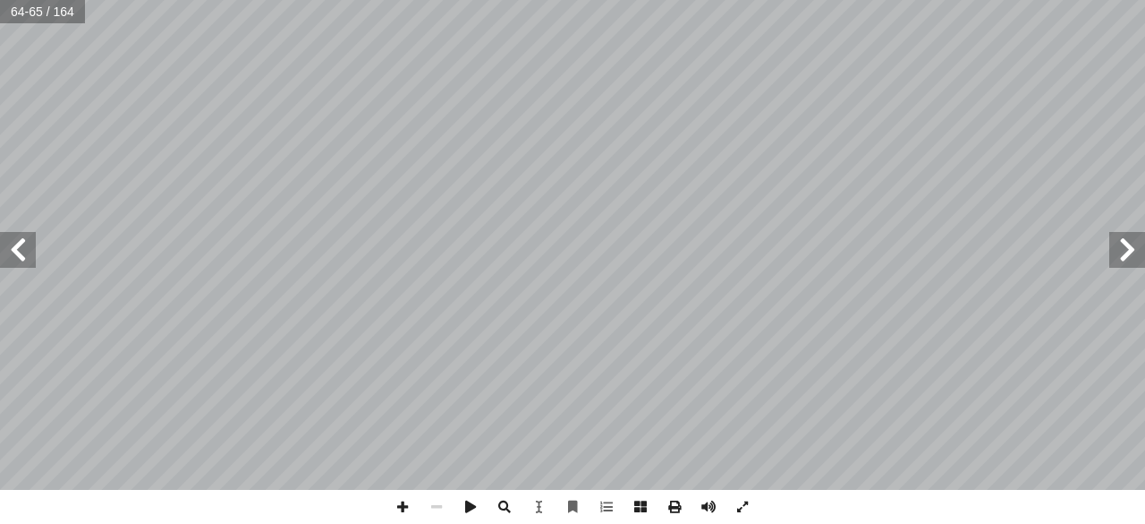
click at [20, 250] on span at bounding box center [18, 250] width 36 height 36
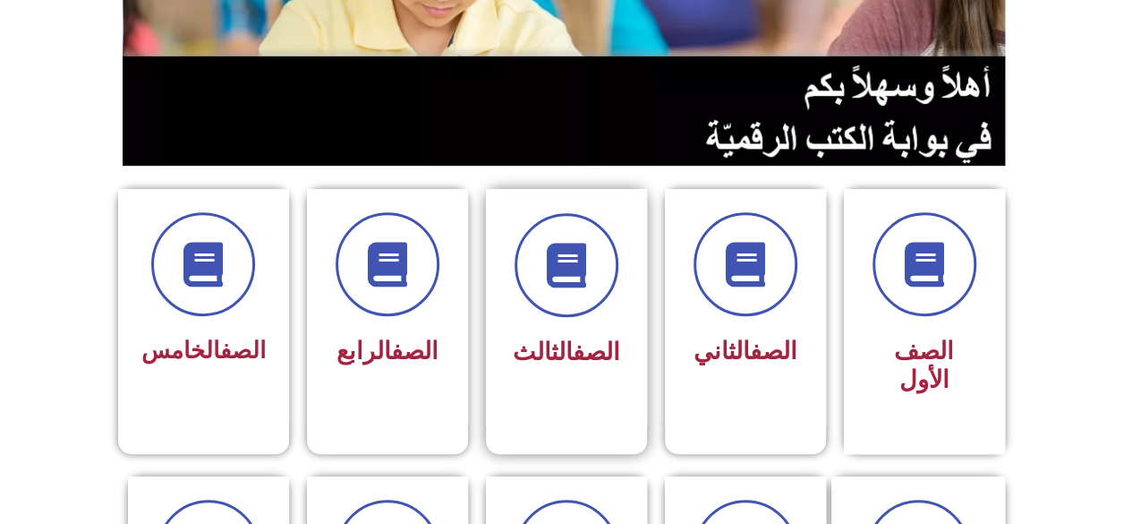
scroll to position [268, 0]
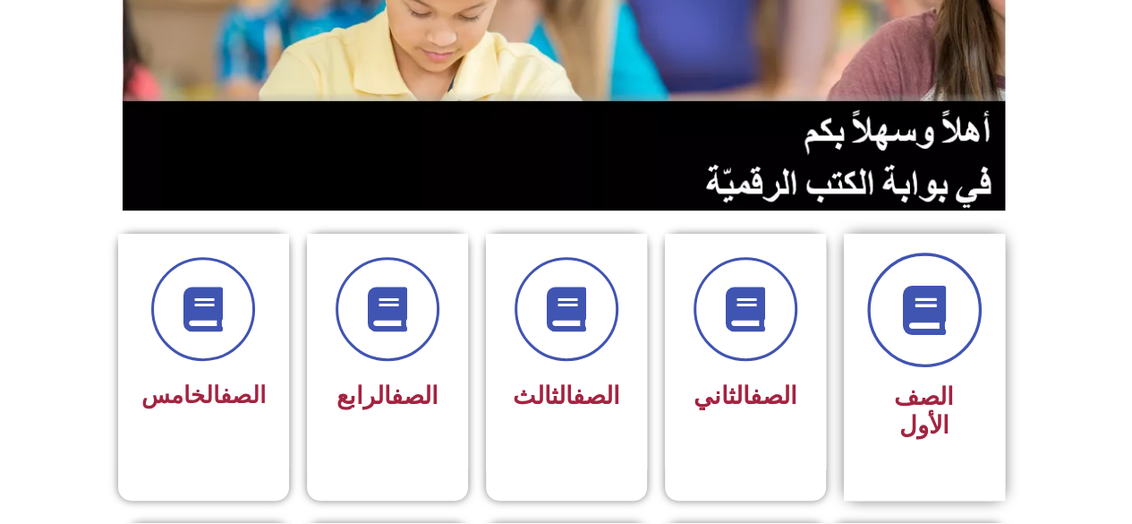
click at [950, 332] on span at bounding box center [924, 309] width 115 height 115
click at [915, 312] on icon at bounding box center [923, 309] width 49 height 49
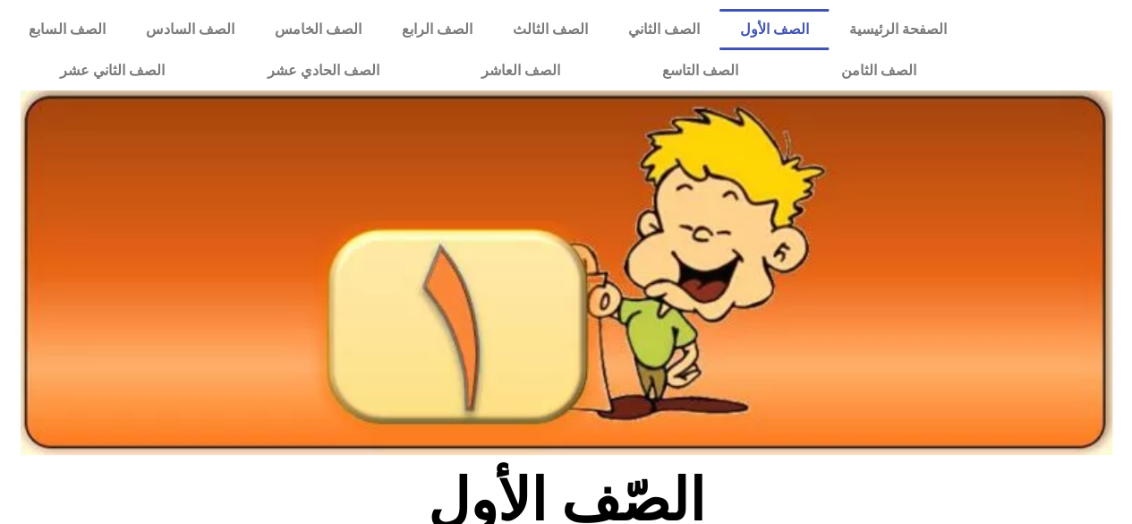
click at [787, 26] on link "الصف الأول" at bounding box center [773, 29] width 109 height 41
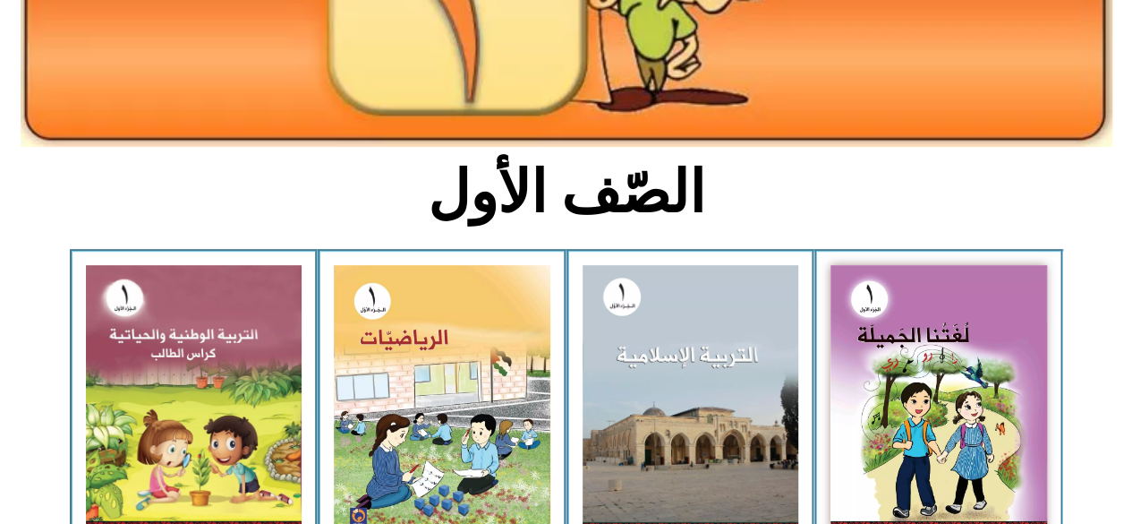
scroll to position [358, 0]
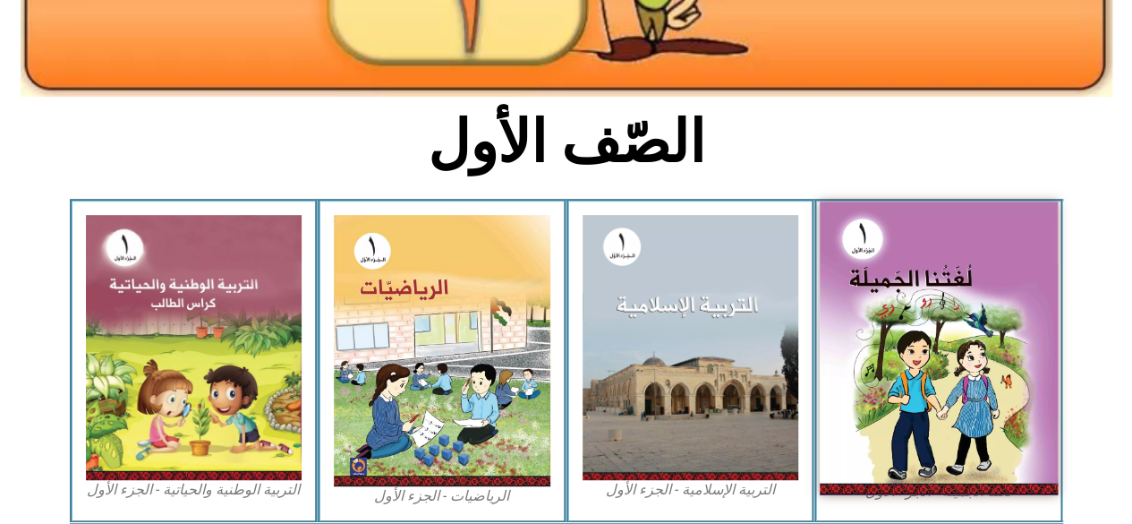
click at [881, 336] on img at bounding box center [939, 348] width 238 height 294
